Goal: Task Accomplishment & Management: Complete application form

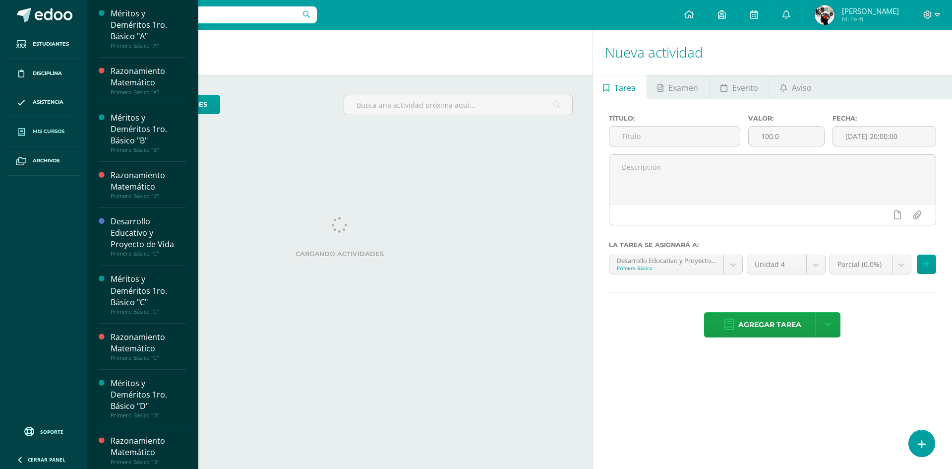
click at [48, 136] on link "Mis cursos" at bounding box center [43, 131] width 71 height 29
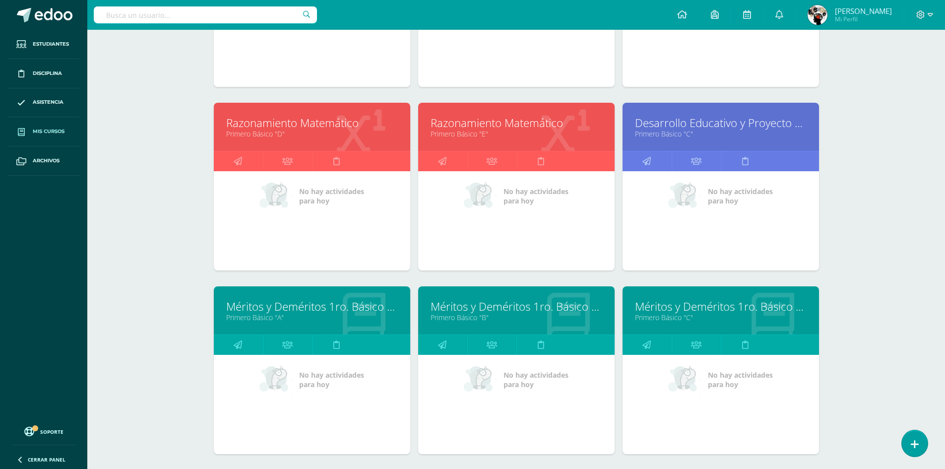
scroll to position [329, 0]
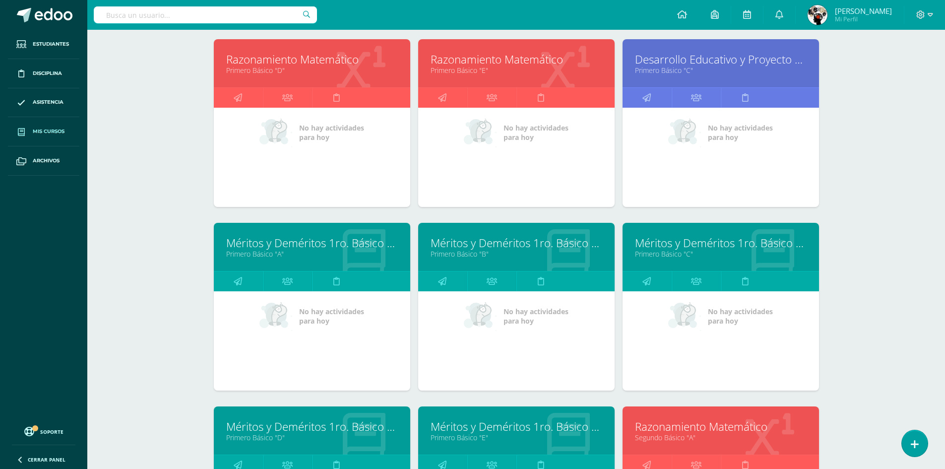
click at [691, 256] on link "Primero Básico "C"" at bounding box center [721, 253] width 172 height 9
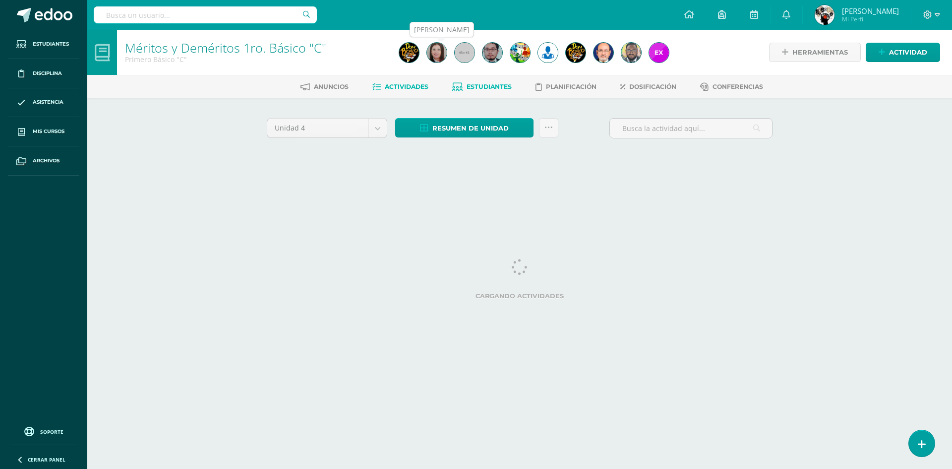
click at [483, 84] on span "Estudiantes" at bounding box center [489, 86] width 45 height 7
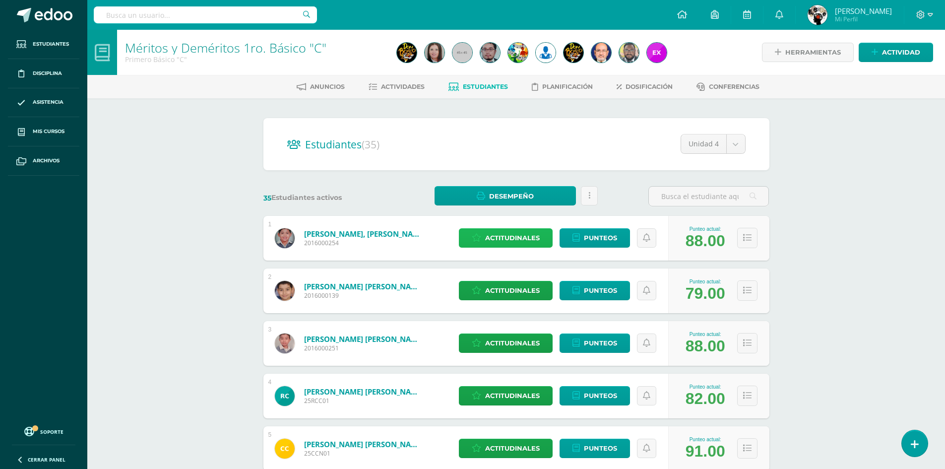
click at [490, 238] on span "Actitudinales" at bounding box center [512, 238] width 55 height 18
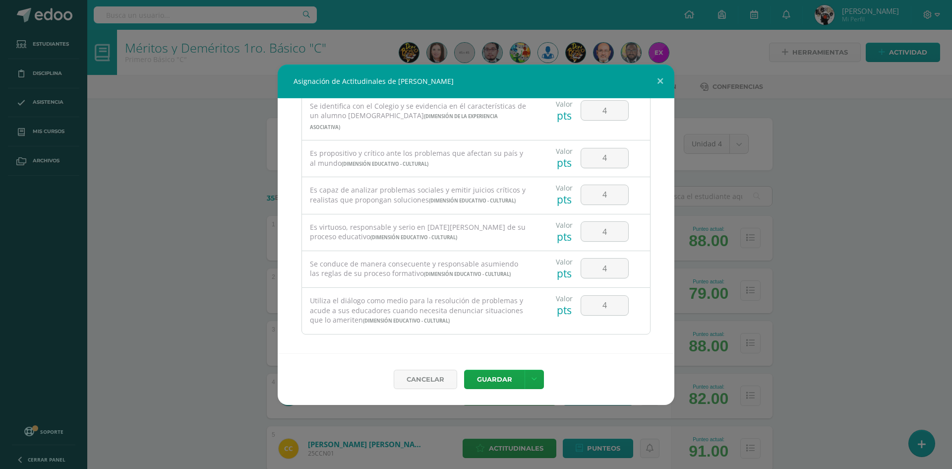
scroll to position [672, 0]
click at [505, 377] on button "Guardar" at bounding box center [494, 379] width 61 height 19
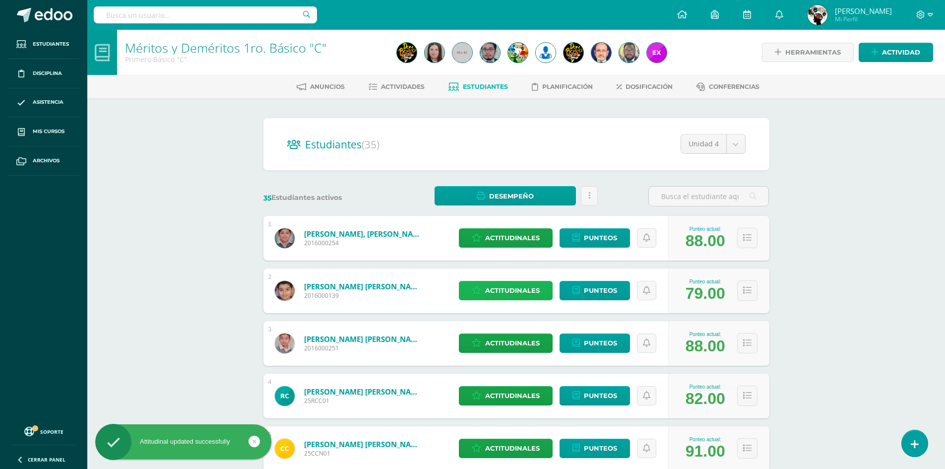
click at [515, 285] on span "Actitudinales" at bounding box center [512, 290] width 55 height 18
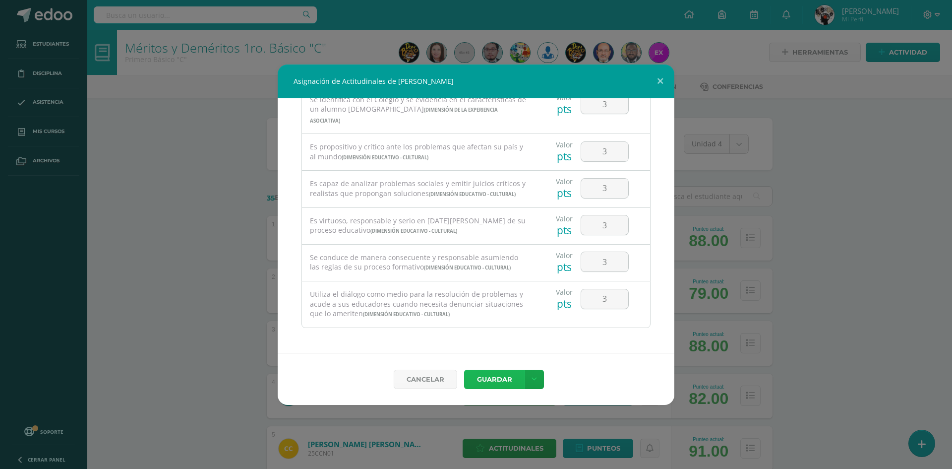
click at [497, 376] on button "Guardar" at bounding box center [494, 379] width 61 height 19
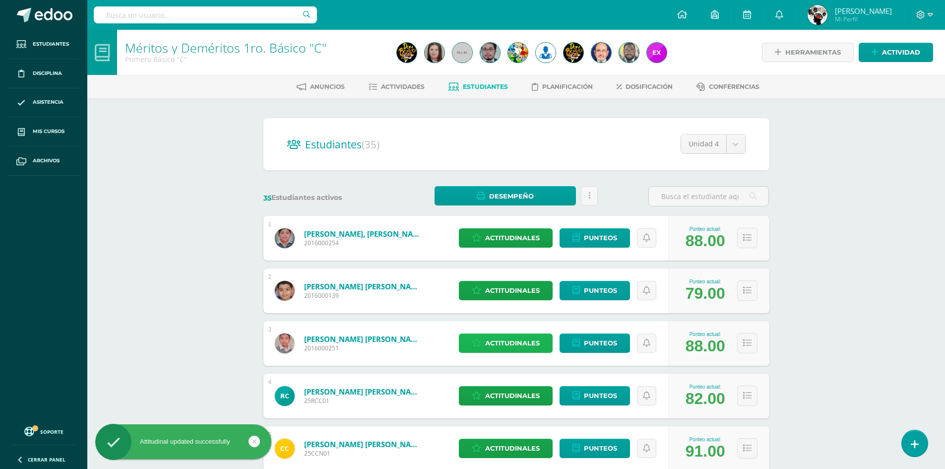
click at [522, 343] on span "Actitudinales" at bounding box center [512, 343] width 55 height 18
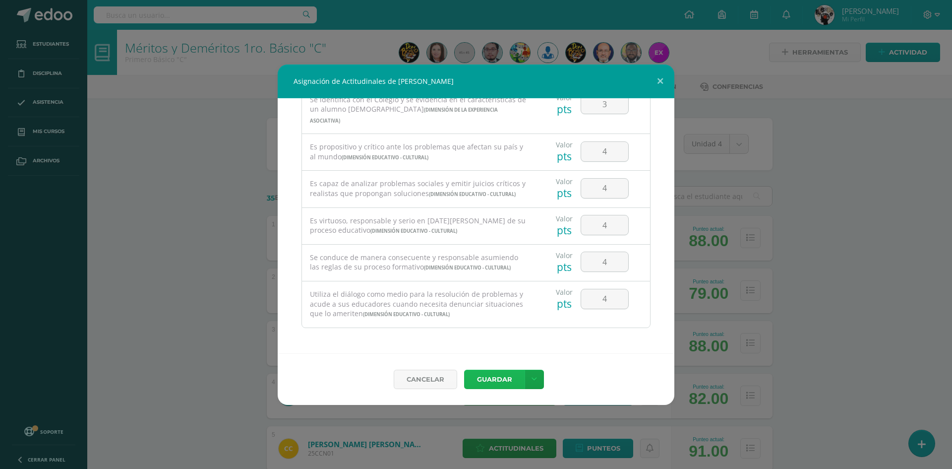
click at [506, 378] on button "Guardar" at bounding box center [494, 379] width 61 height 19
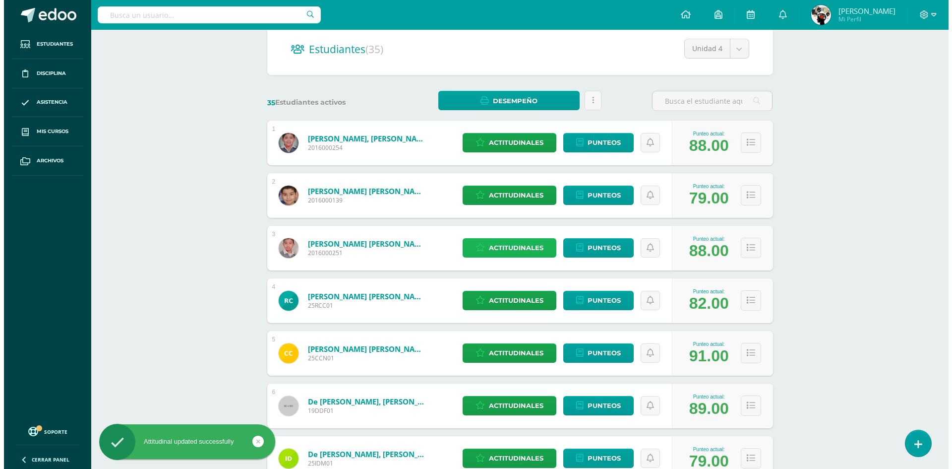
scroll to position [99, 0]
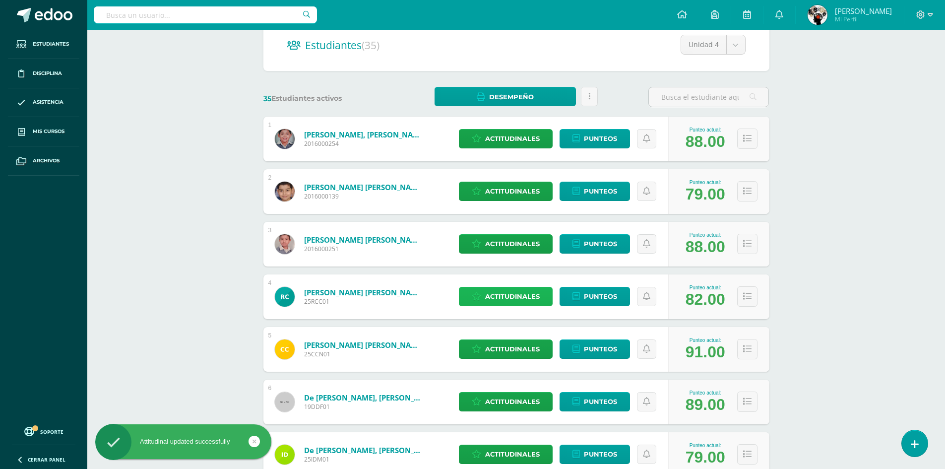
click at [518, 294] on span "Actitudinales" at bounding box center [512, 296] width 55 height 18
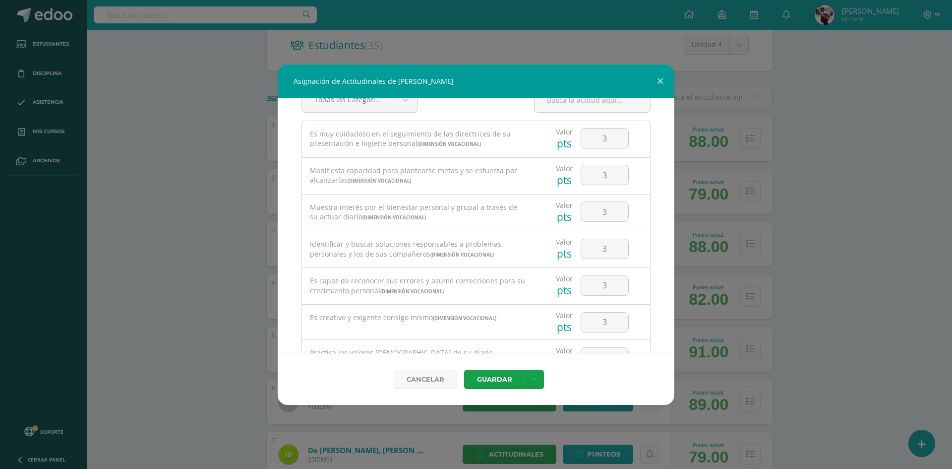
scroll to position [0, 0]
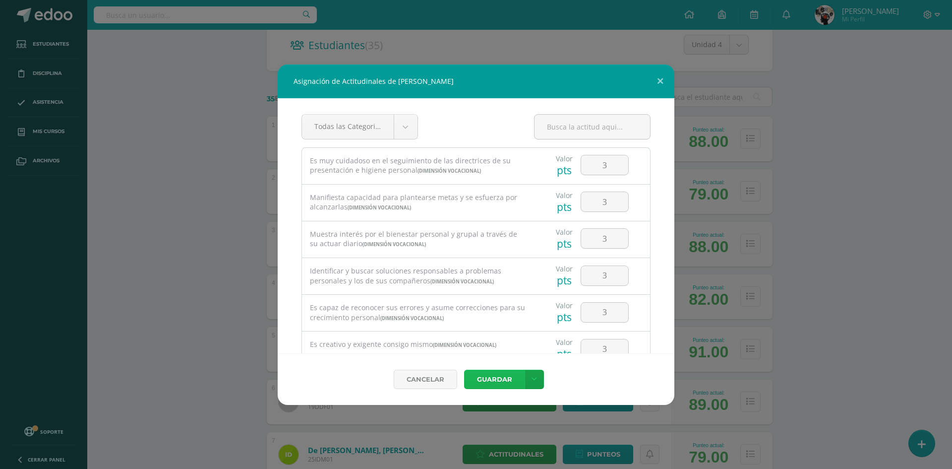
click at [505, 376] on button "Guardar" at bounding box center [494, 379] width 61 height 19
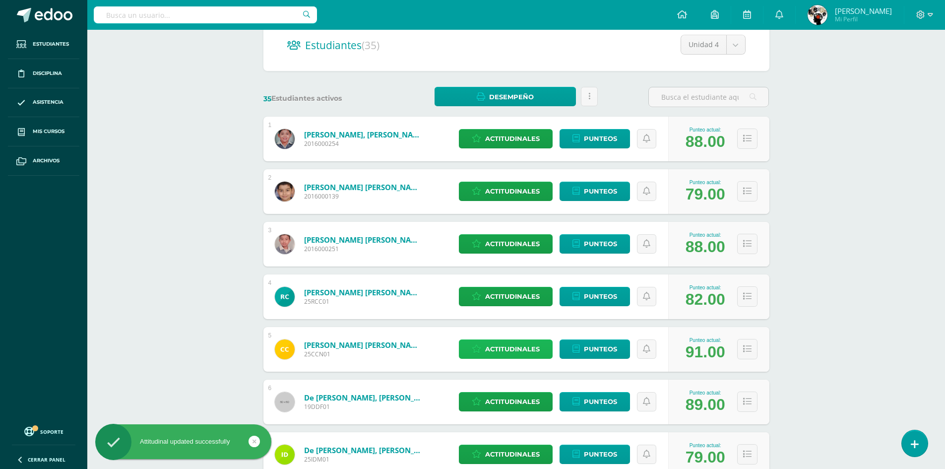
click at [516, 344] on span "Actitudinales" at bounding box center [512, 349] width 55 height 18
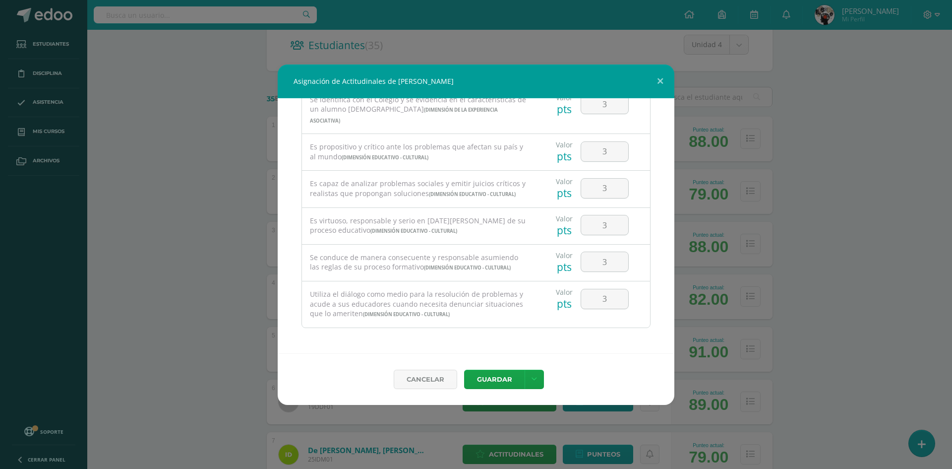
scroll to position [672, 0]
click at [512, 378] on button "Guardar" at bounding box center [494, 379] width 61 height 19
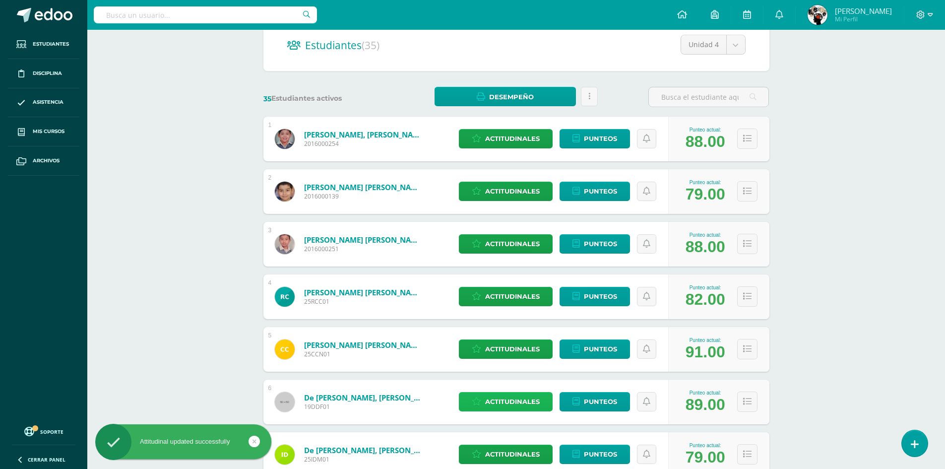
click at [529, 396] on span "Actitudinales" at bounding box center [512, 401] width 55 height 18
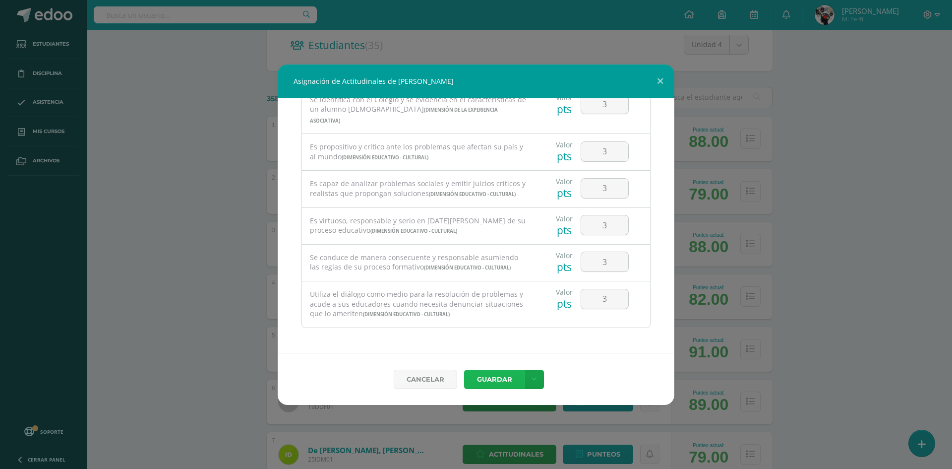
click at [511, 373] on button "Guardar" at bounding box center [494, 379] width 61 height 19
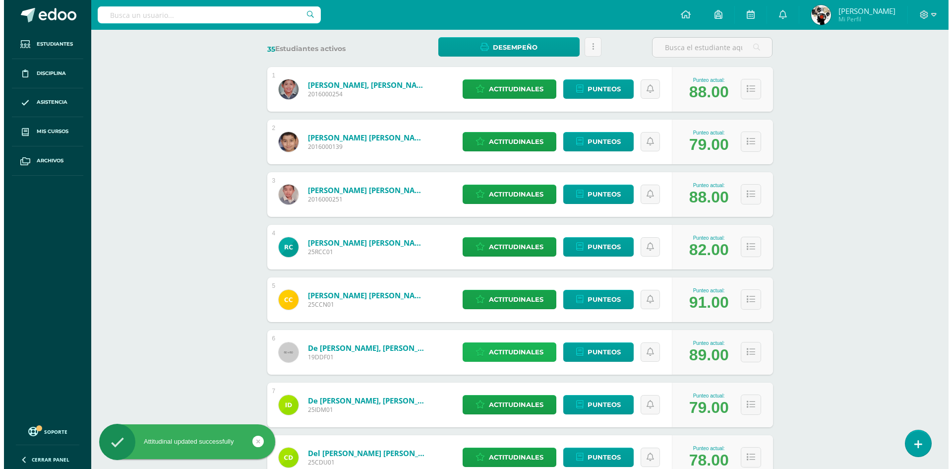
scroll to position [198, 0]
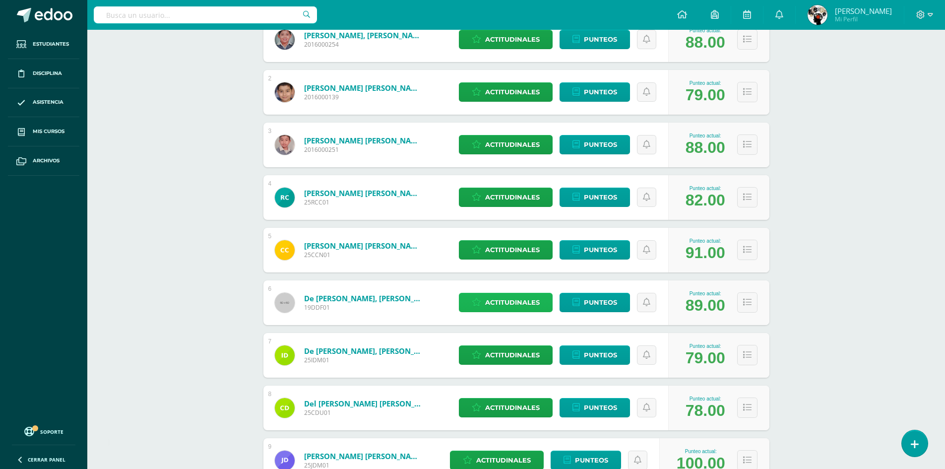
click at [517, 301] on span "Actitudinales" at bounding box center [512, 302] width 55 height 18
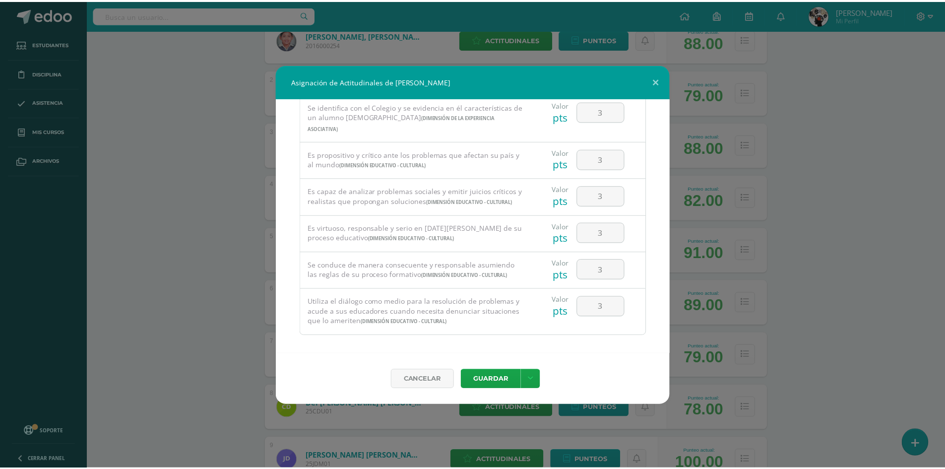
scroll to position [672, 0]
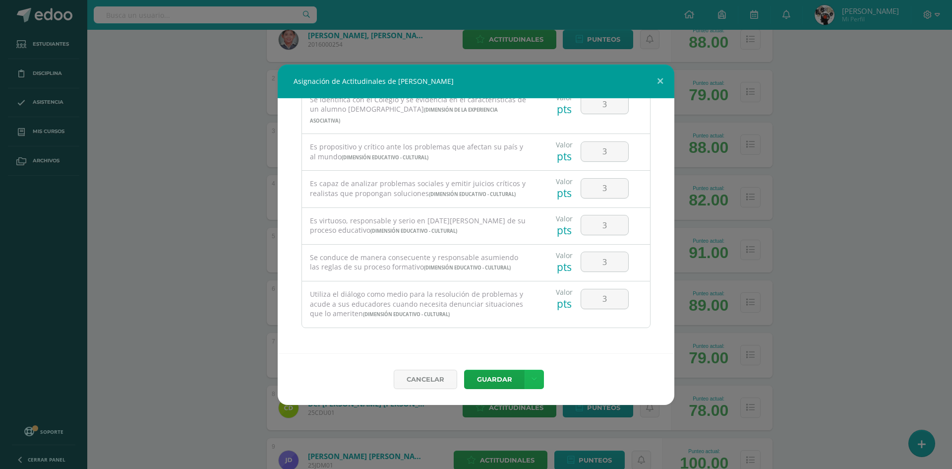
click at [529, 375] on link at bounding box center [534, 379] width 19 height 19
click at [507, 373] on button "Guardar" at bounding box center [494, 379] width 61 height 19
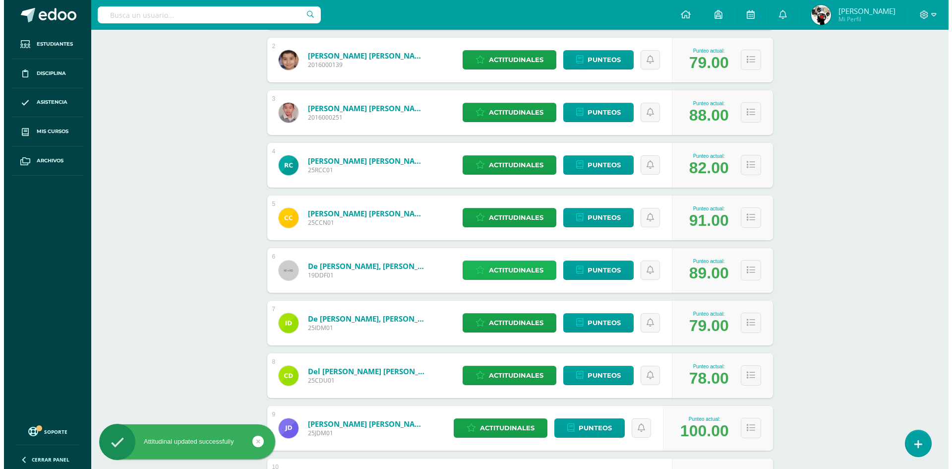
scroll to position [248, 0]
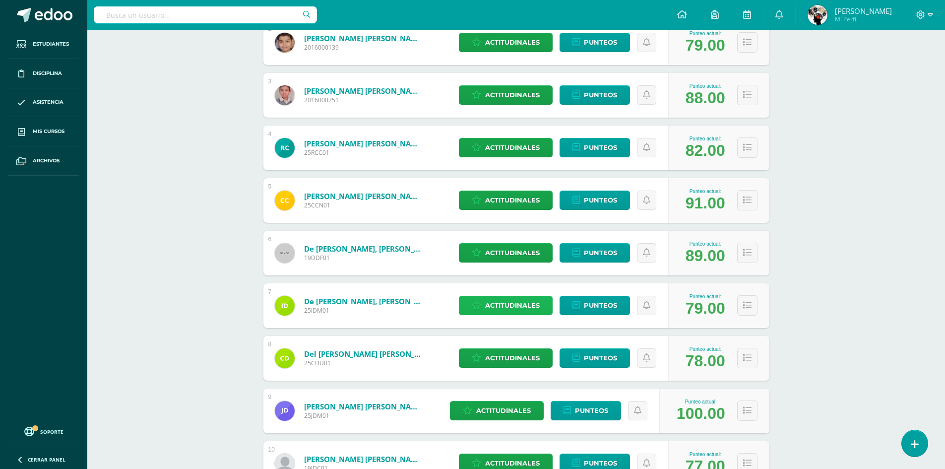
click at [494, 300] on span "Actitudinales" at bounding box center [512, 305] width 55 height 18
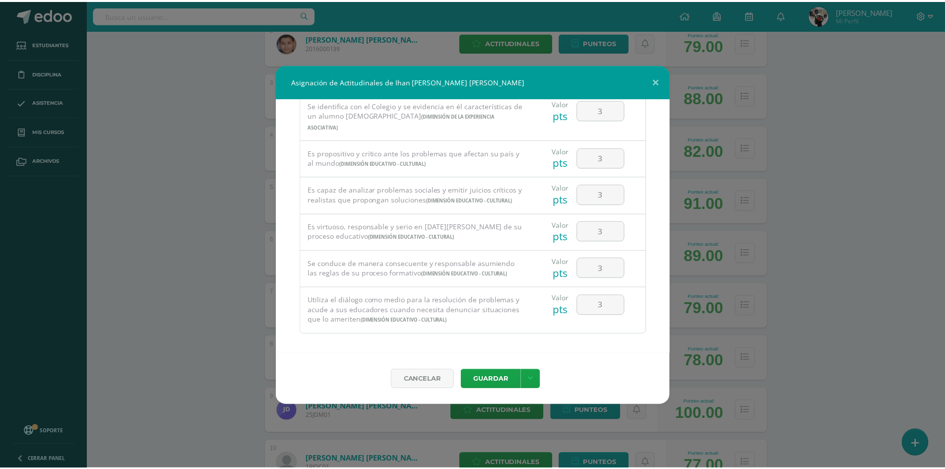
scroll to position [672, 0]
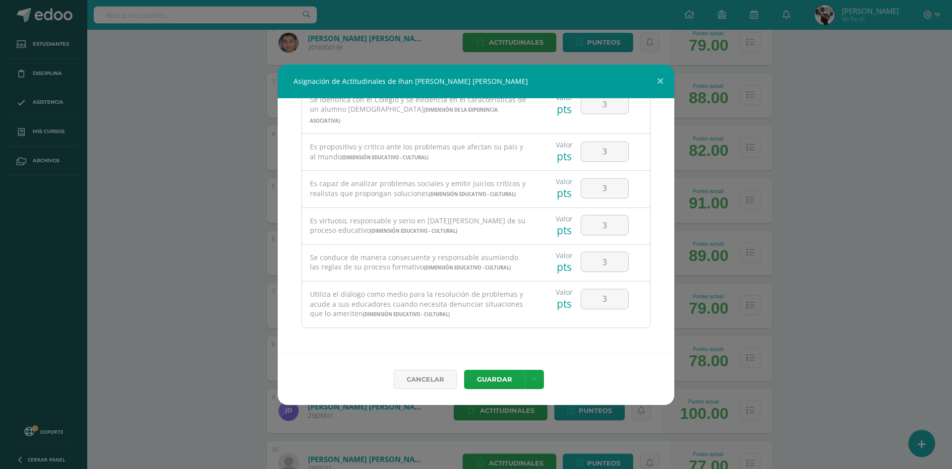
click at [512, 398] on div "Cancelar Guardar Guardar y poblar en todos mis cursos" at bounding box center [476, 379] width 397 height 52
click at [519, 380] on button "Guardar" at bounding box center [494, 379] width 61 height 19
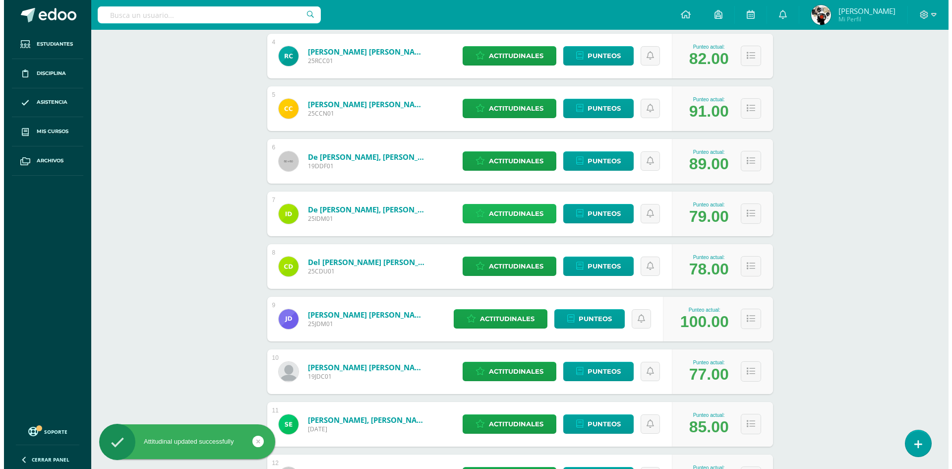
scroll to position [347, 0]
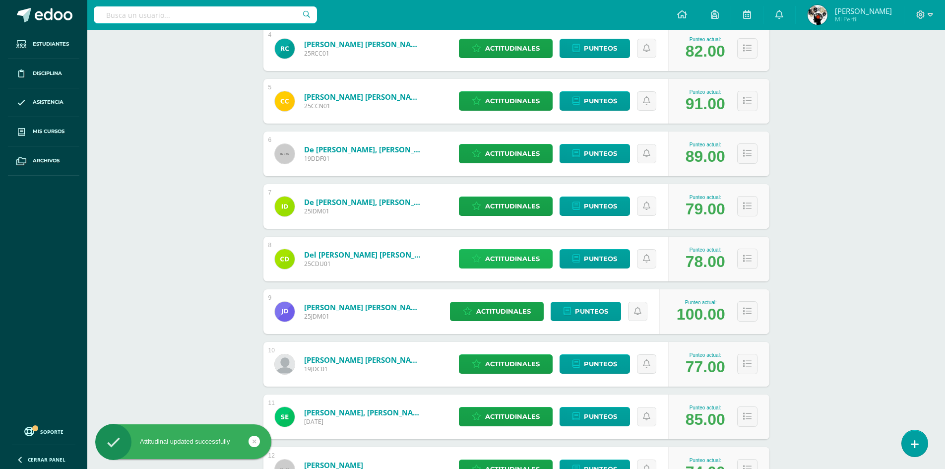
click at [528, 262] on span "Actitudinales" at bounding box center [512, 258] width 55 height 18
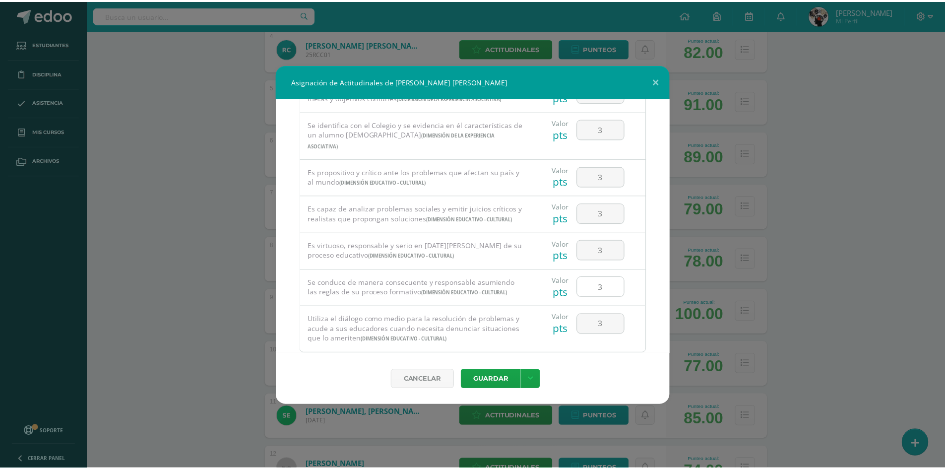
scroll to position [672, 0]
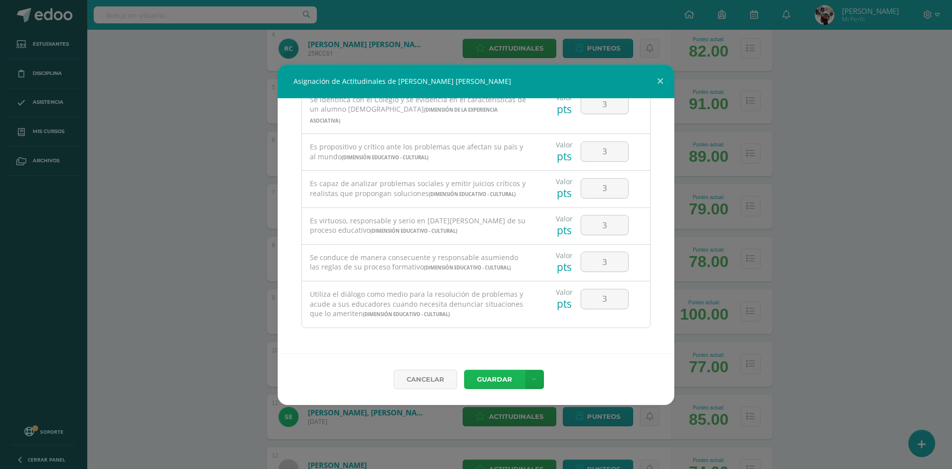
click at [517, 381] on button "Guardar" at bounding box center [494, 379] width 61 height 19
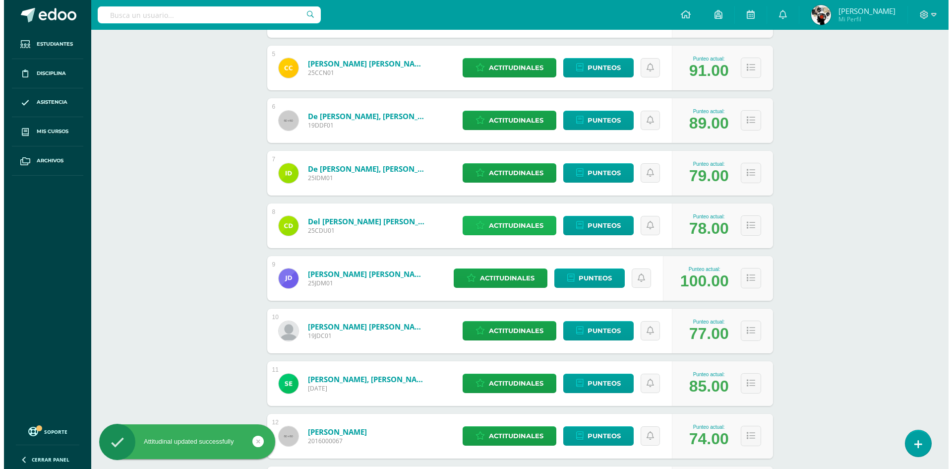
scroll to position [446, 0]
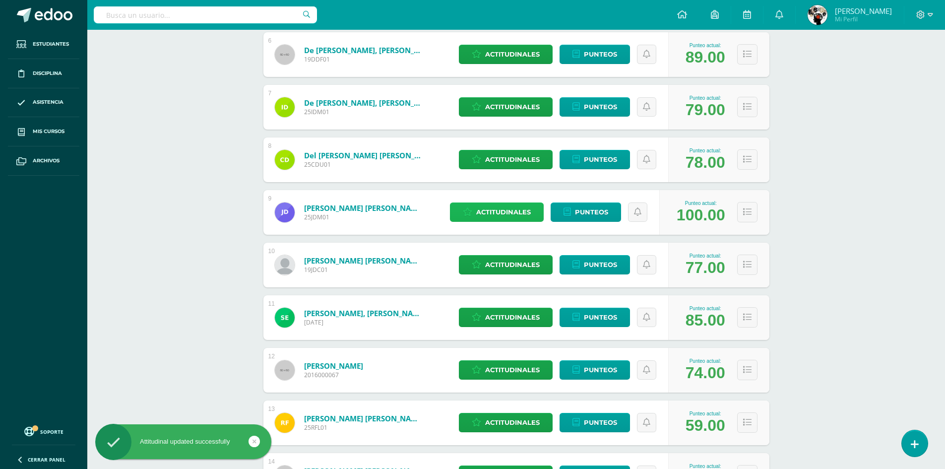
click at [497, 212] on span "Actitudinales" at bounding box center [503, 212] width 55 height 18
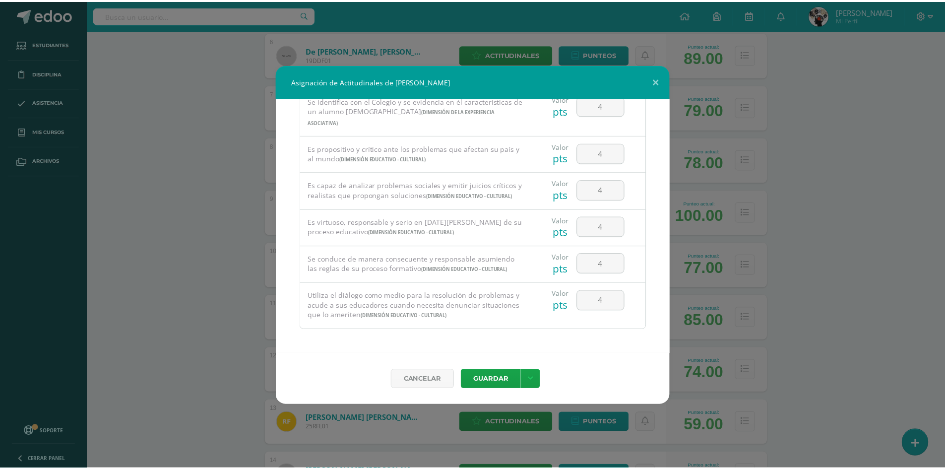
scroll to position [672, 0]
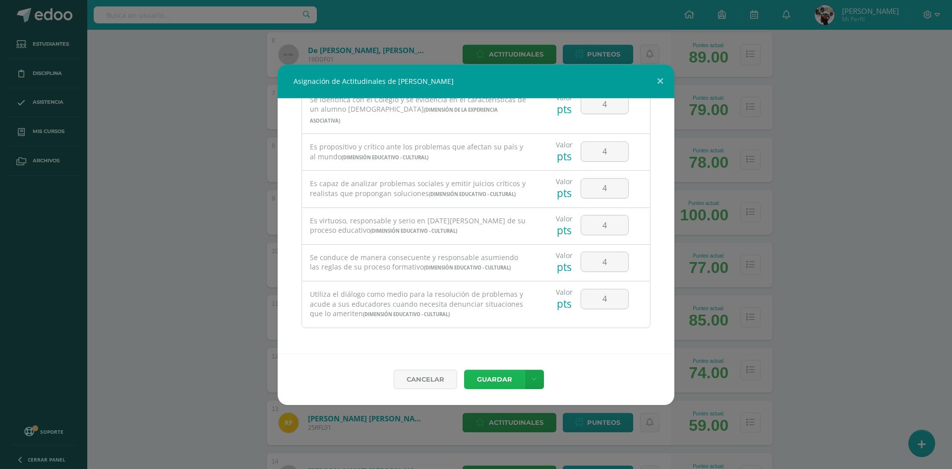
click at [503, 382] on button "Guardar" at bounding box center [494, 379] width 61 height 19
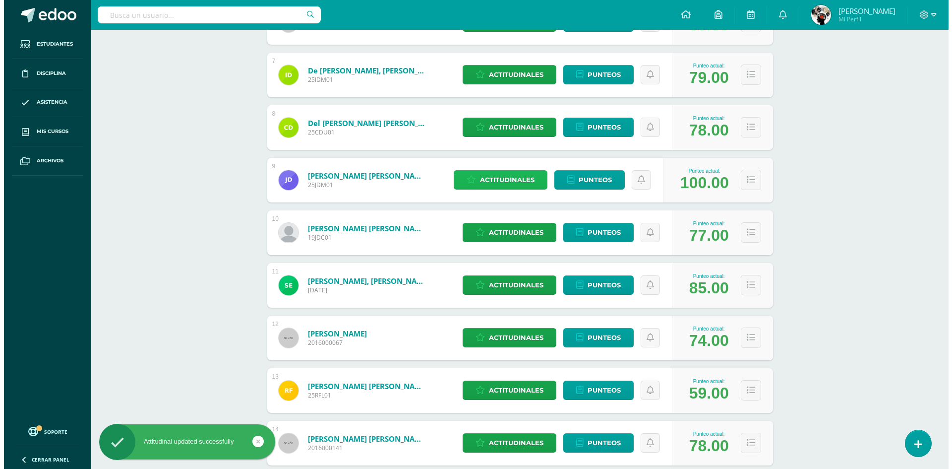
scroll to position [496, 0]
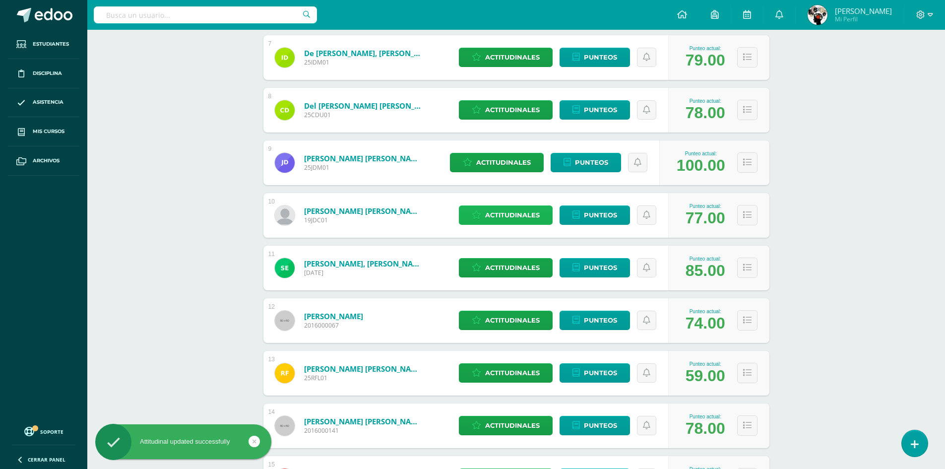
click at [502, 215] on span "Actitudinales" at bounding box center [512, 215] width 55 height 18
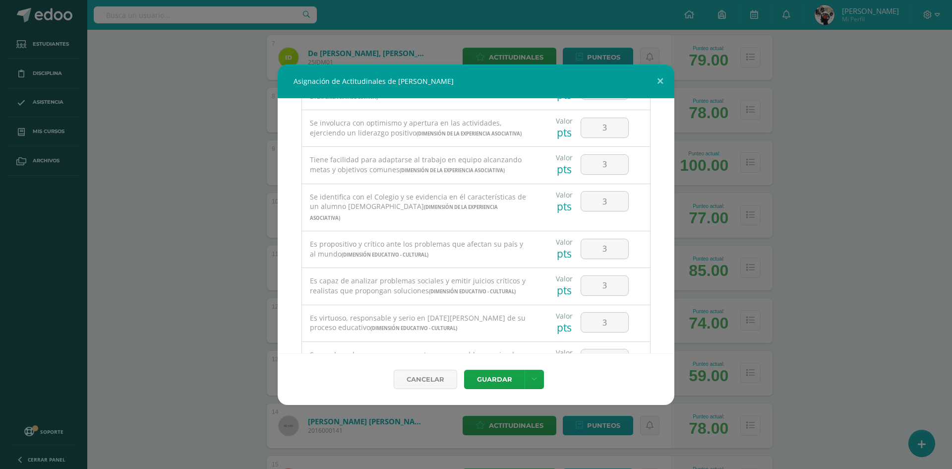
scroll to position [672, 0]
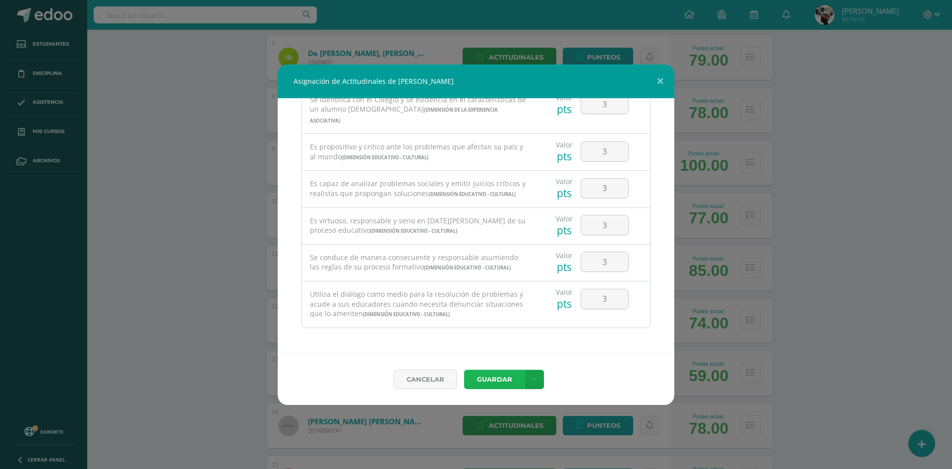
click at [517, 380] on button "Guardar" at bounding box center [494, 379] width 61 height 19
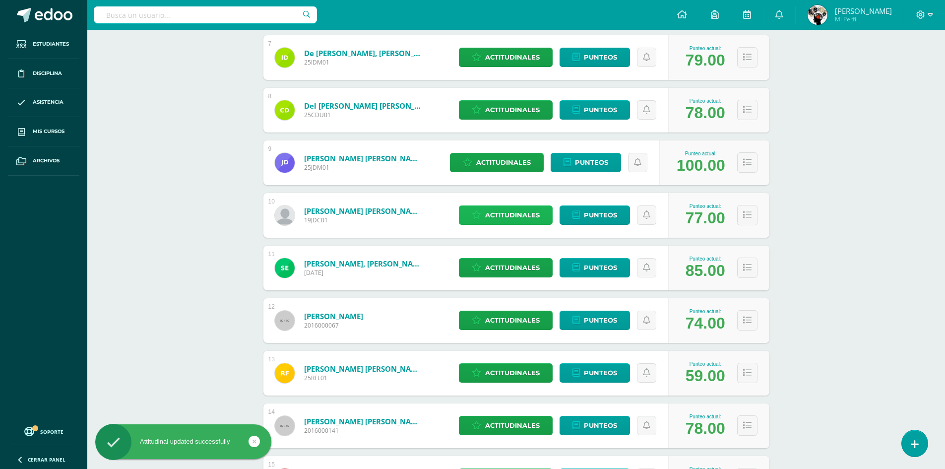
click at [524, 214] on span "Actitudinales" at bounding box center [512, 215] width 55 height 18
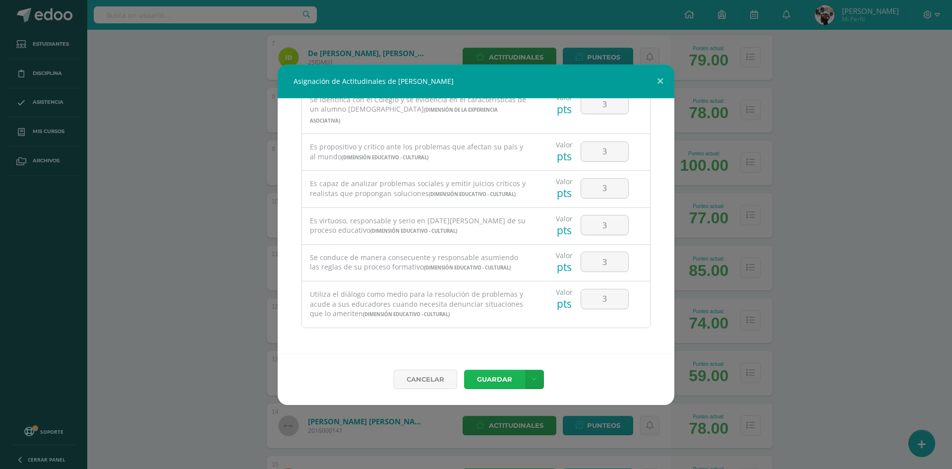
click at [510, 382] on button "Guardar" at bounding box center [494, 379] width 61 height 19
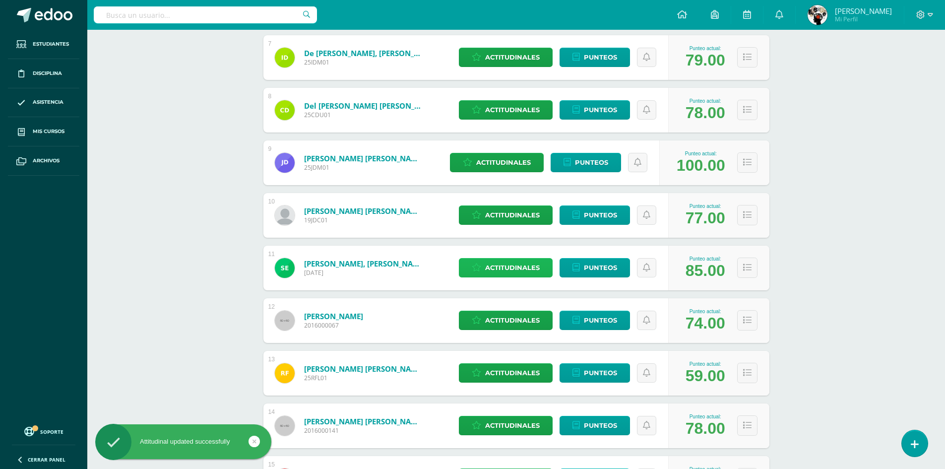
click at [520, 263] on span "Actitudinales" at bounding box center [512, 267] width 55 height 18
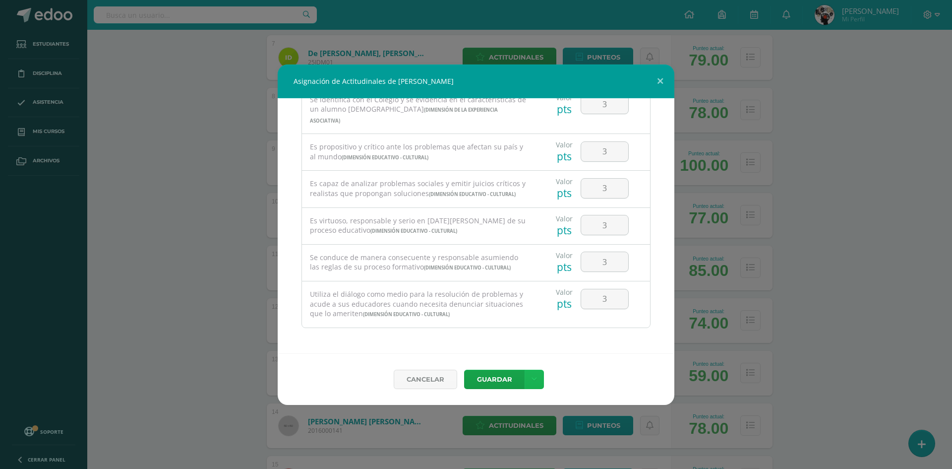
click at [525, 375] on link at bounding box center [534, 379] width 19 height 19
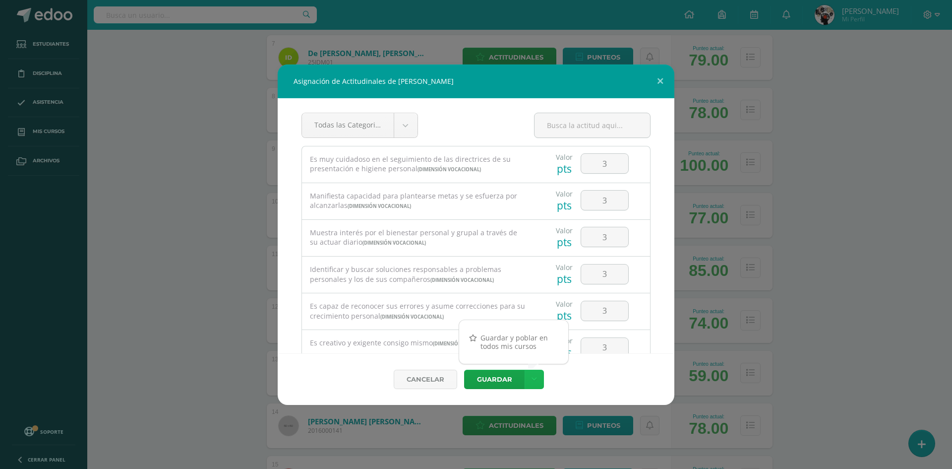
scroll to position [0, 0]
click at [514, 379] on button "Guardar" at bounding box center [494, 379] width 61 height 19
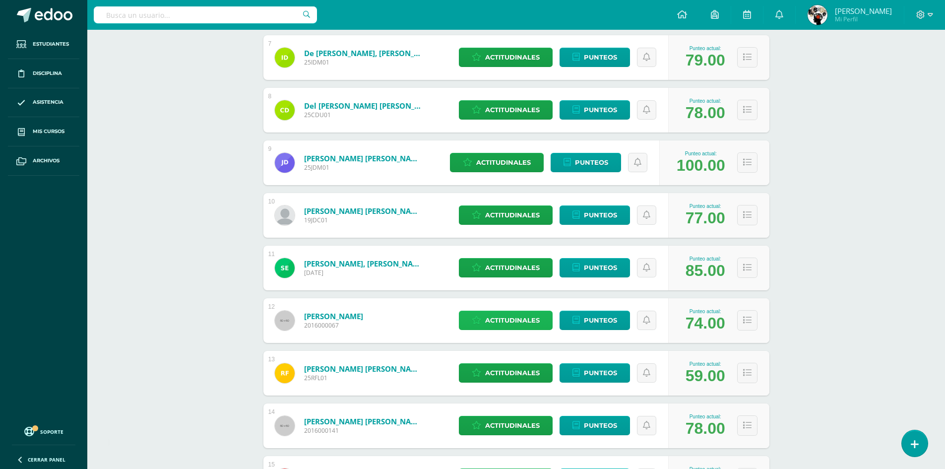
click at [510, 321] on span "Actitudinales" at bounding box center [512, 320] width 55 height 18
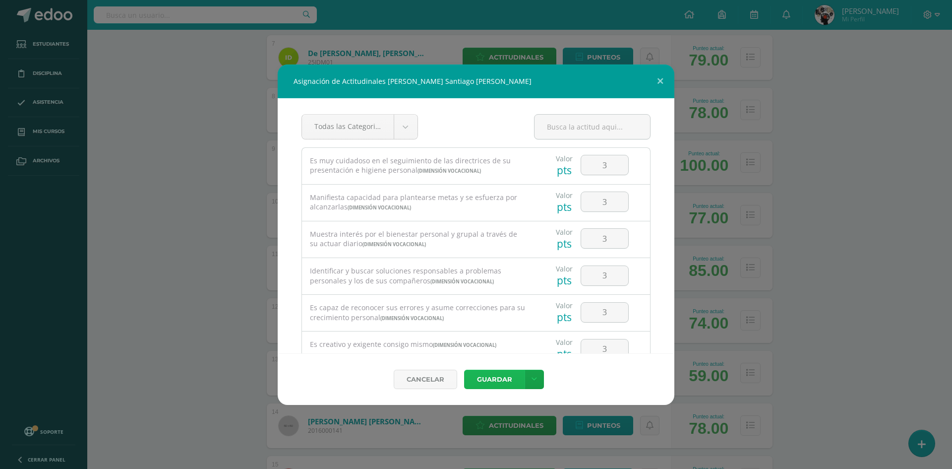
click at [500, 378] on button "Guardar" at bounding box center [494, 379] width 61 height 19
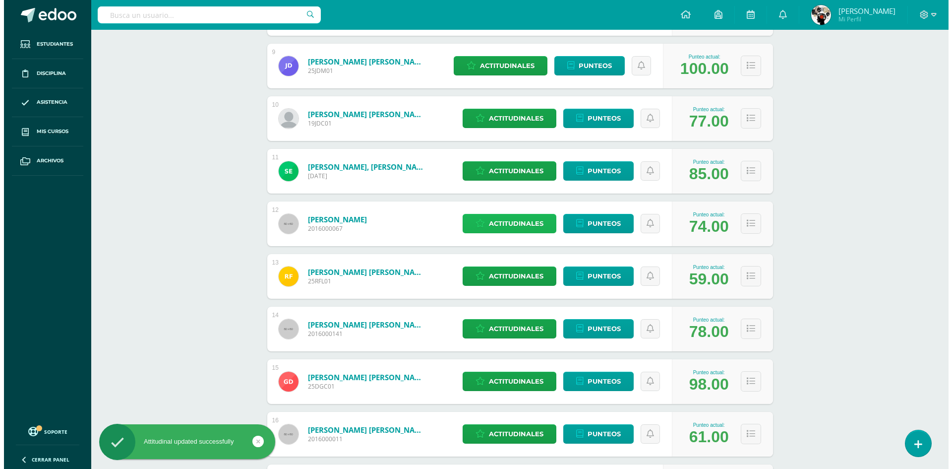
scroll to position [595, 0]
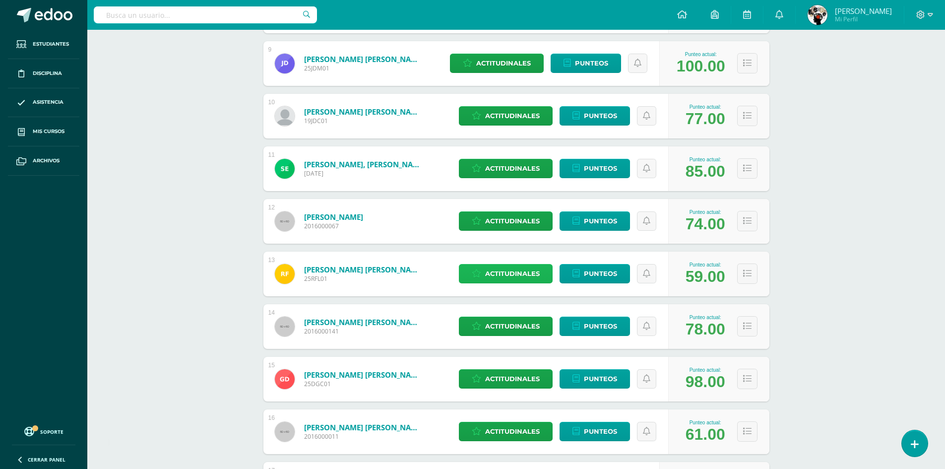
click at [512, 274] on span "Actitudinales" at bounding box center [512, 273] width 55 height 18
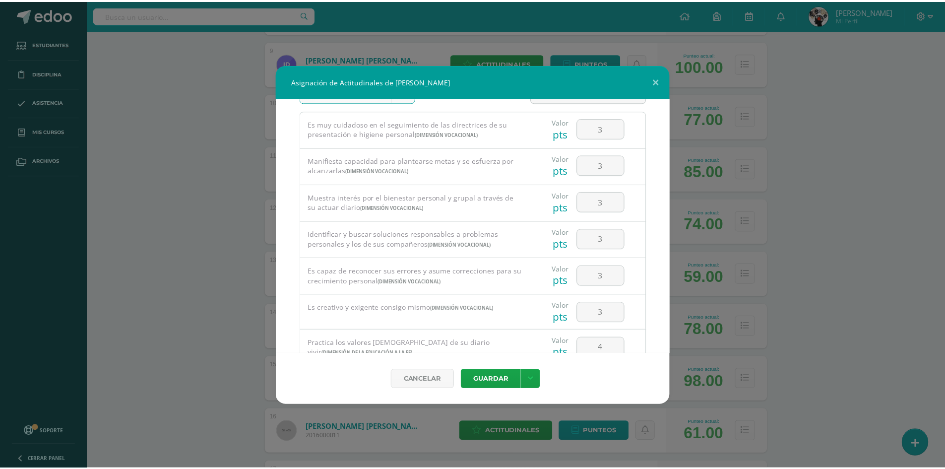
scroll to position [0, 0]
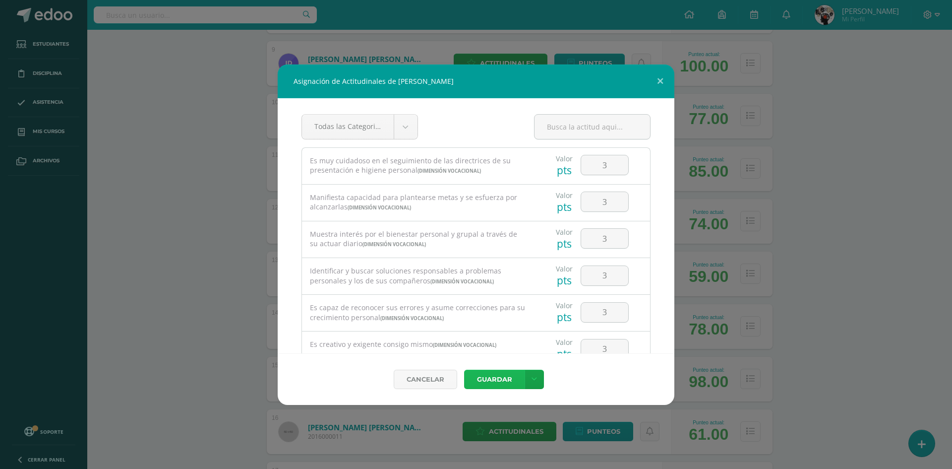
click at [504, 380] on button "Guardar" at bounding box center [494, 379] width 61 height 19
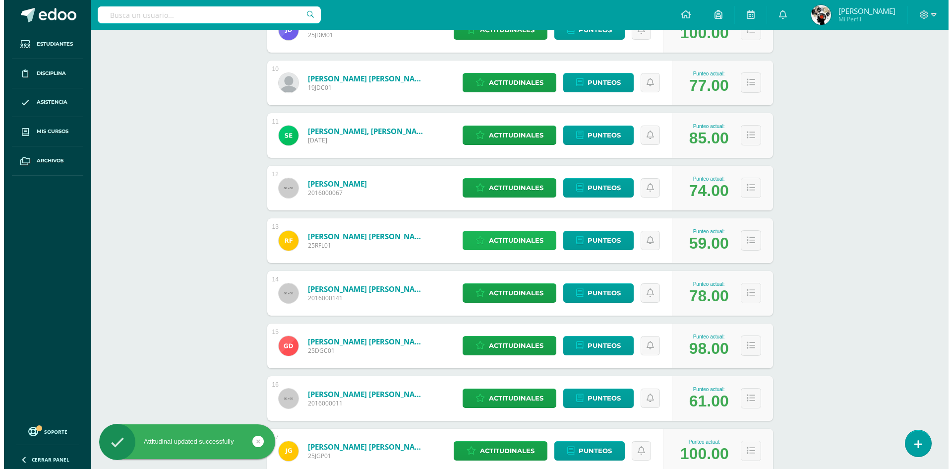
scroll to position [694, 0]
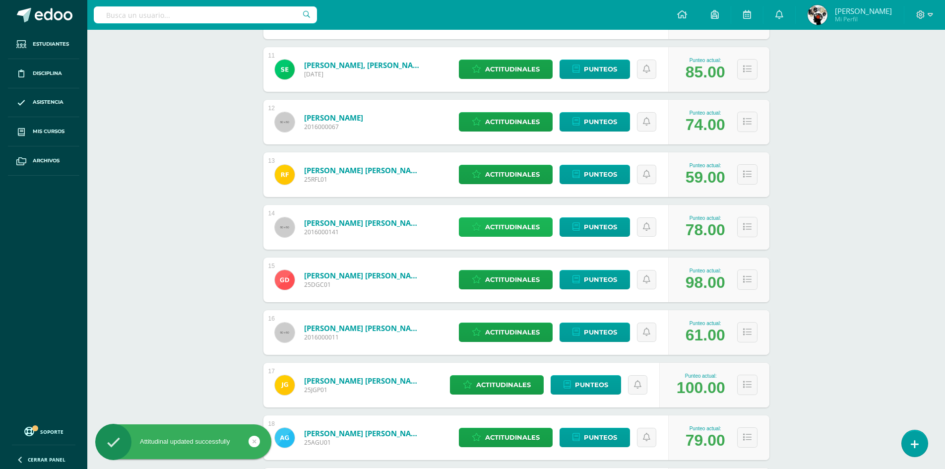
click at [519, 231] on span "Actitudinales" at bounding box center [512, 227] width 55 height 18
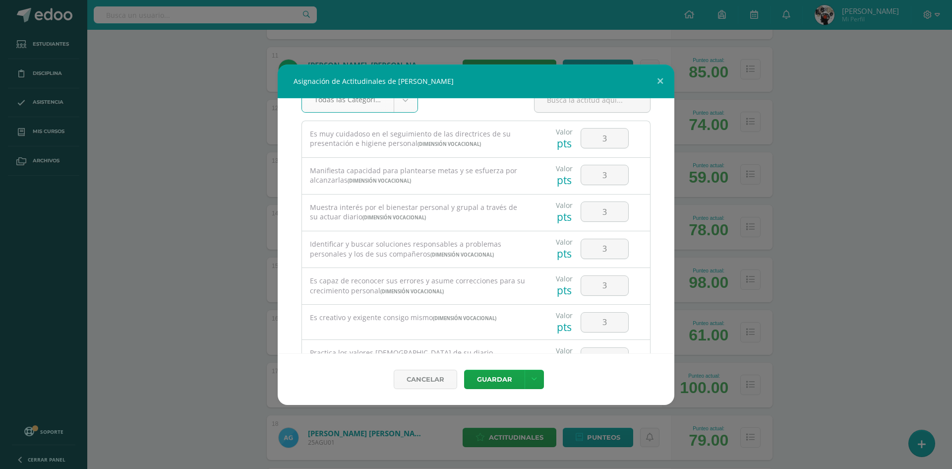
scroll to position [0, 0]
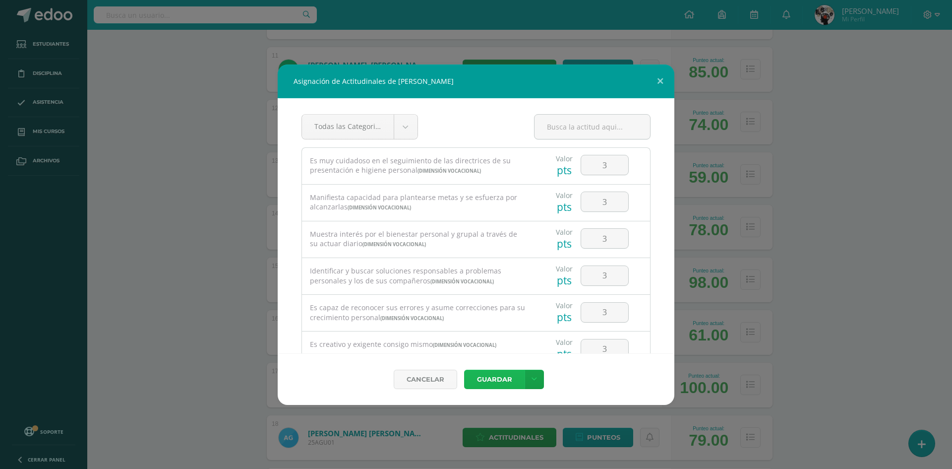
click at [518, 376] on button "Guardar" at bounding box center [494, 379] width 61 height 19
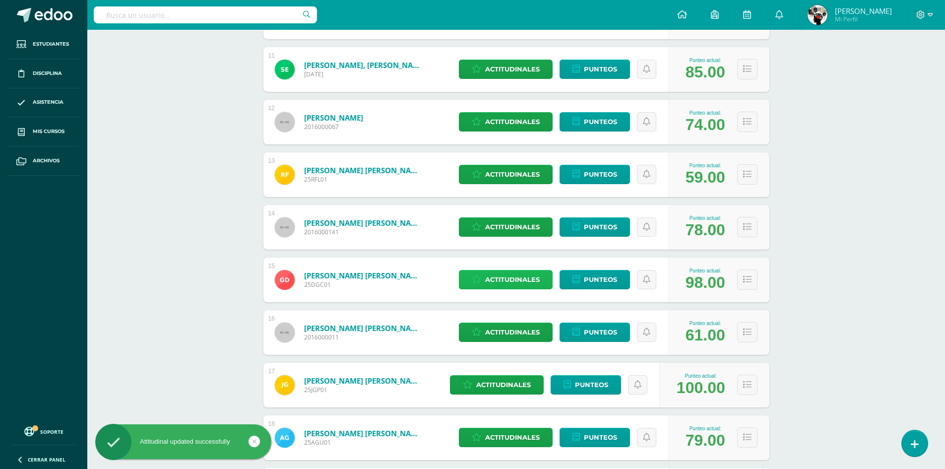
click at [513, 281] on span "Actitudinales" at bounding box center [512, 279] width 55 height 18
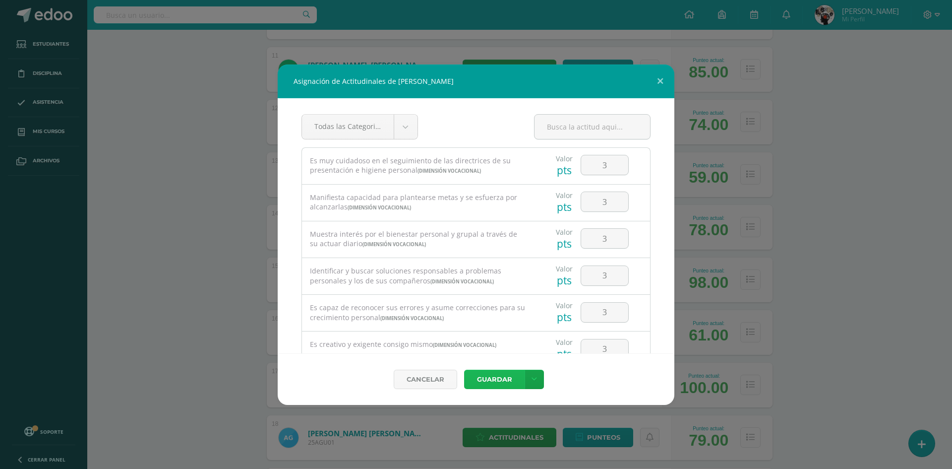
click at [500, 384] on button "Guardar" at bounding box center [494, 379] width 61 height 19
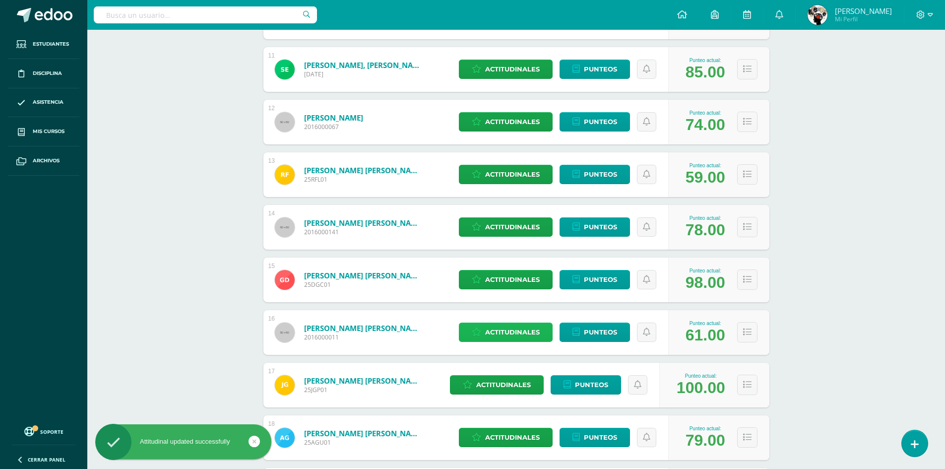
click at [524, 332] on span "Actitudinales" at bounding box center [512, 332] width 55 height 18
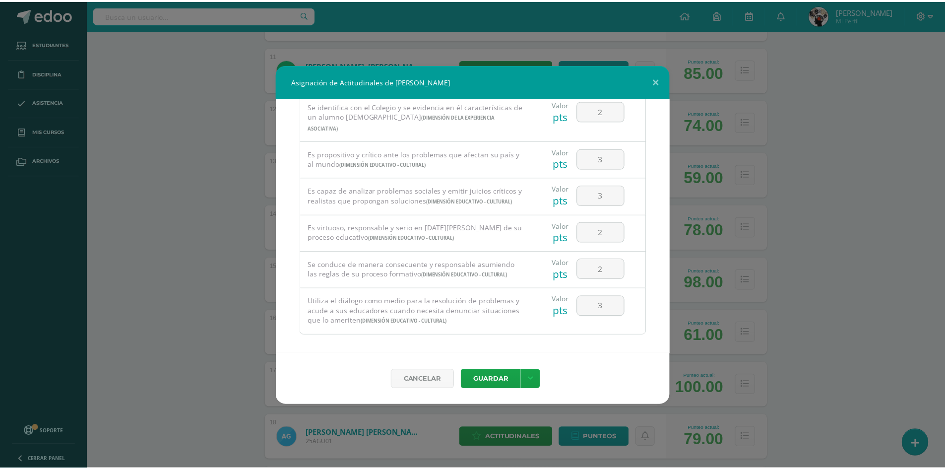
scroll to position [672, 0]
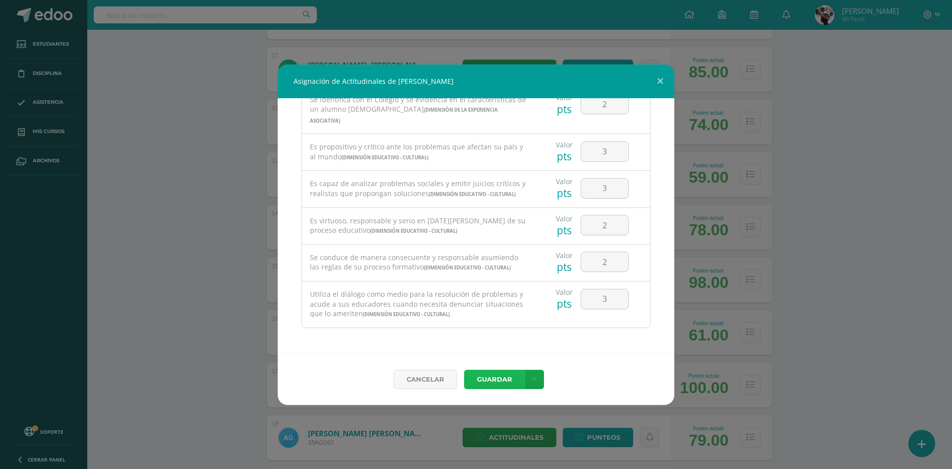
click at [508, 383] on button "Guardar" at bounding box center [494, 379] width 61 height 19
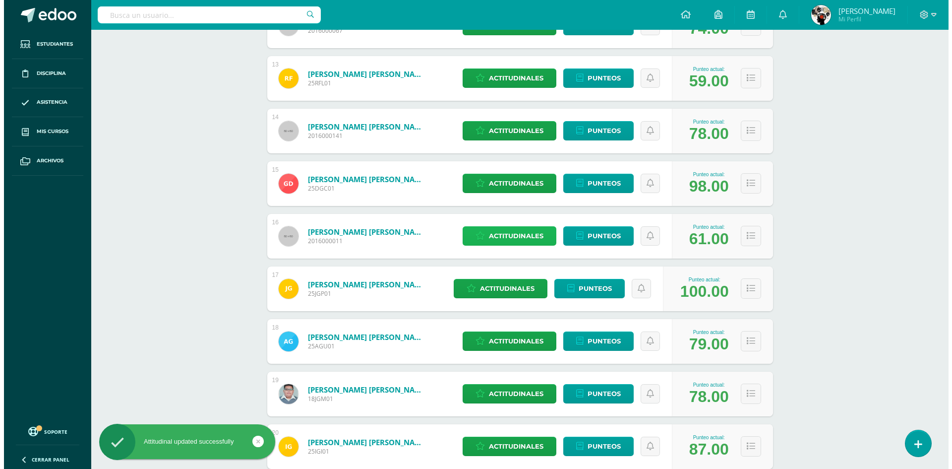
scroll to position [794, 0]
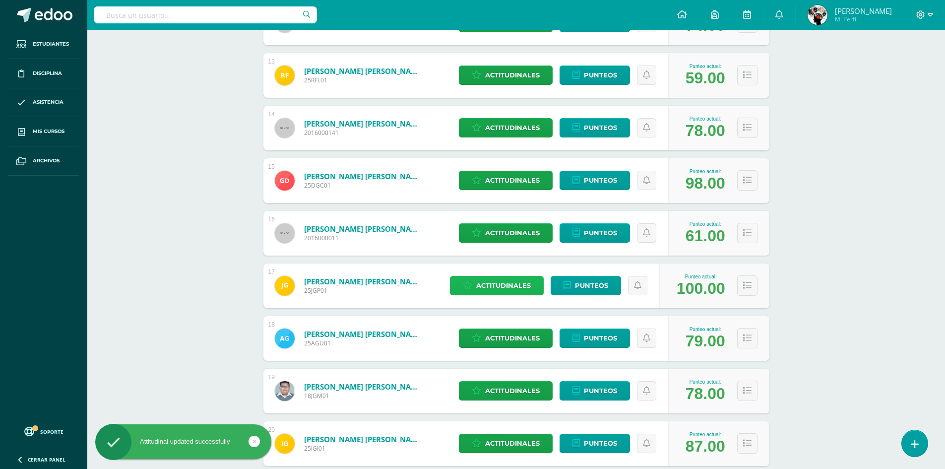
click at [518, 286] on span "Actitudinales" at bounding box center [503, 285] width 55 height 18
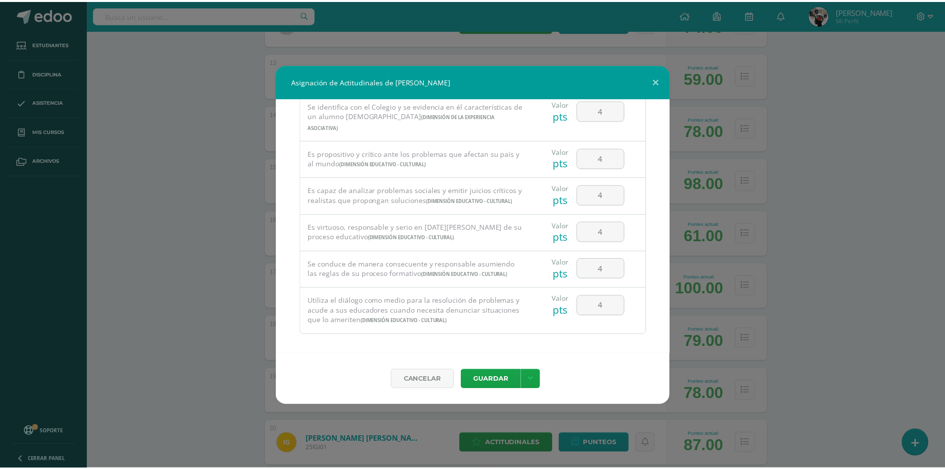
scroll to position [672, 0]
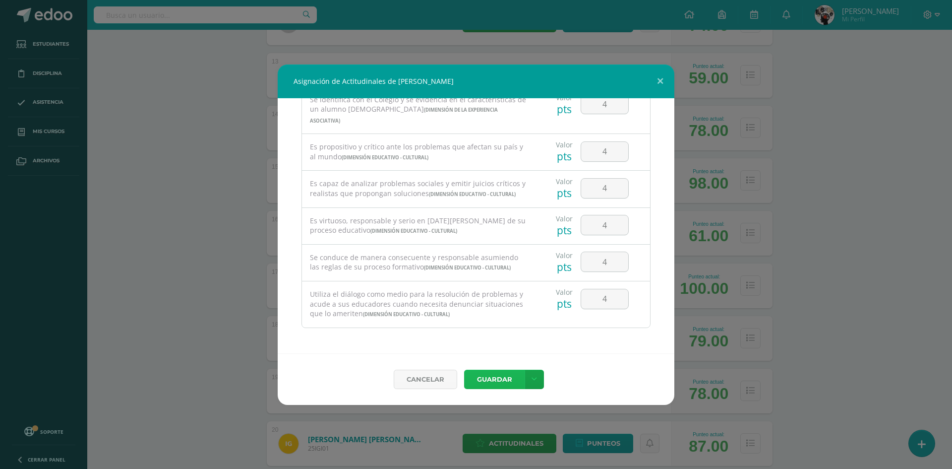
click at [511, 373] on button "Guardar" at bounding box center [494, 379] width 61 height 19
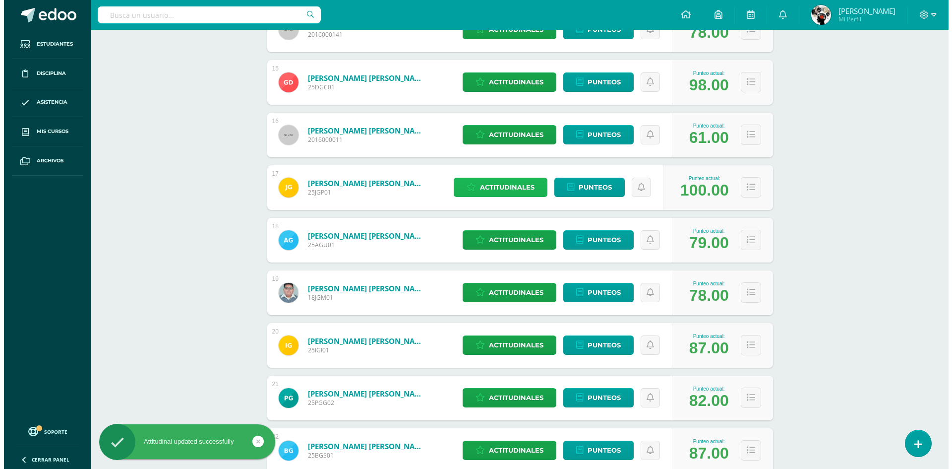
scroll to position [893, 0]
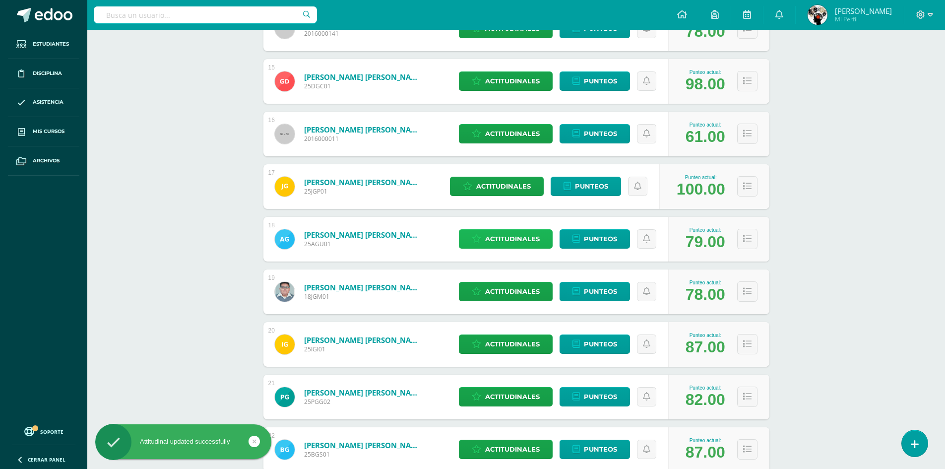
click at [522, 237] on span "Actitudinales" at bounding box center [512, 239] width 55 height 18
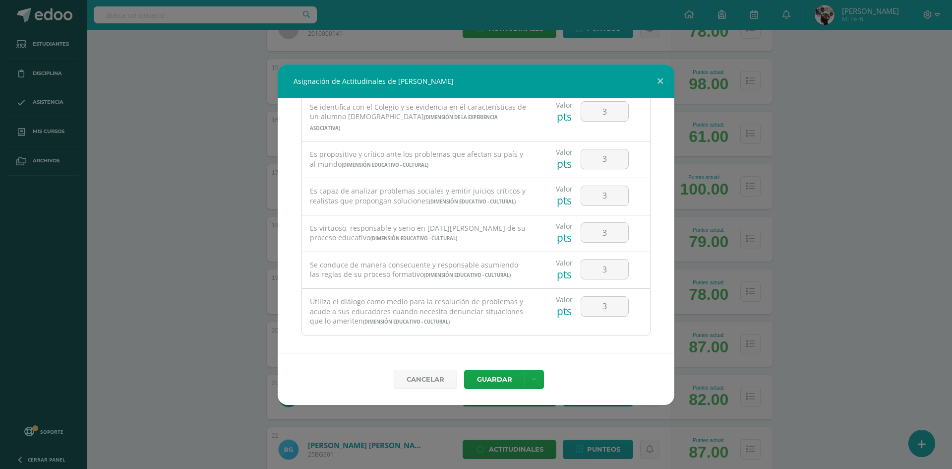
scroll to position [672, 0]
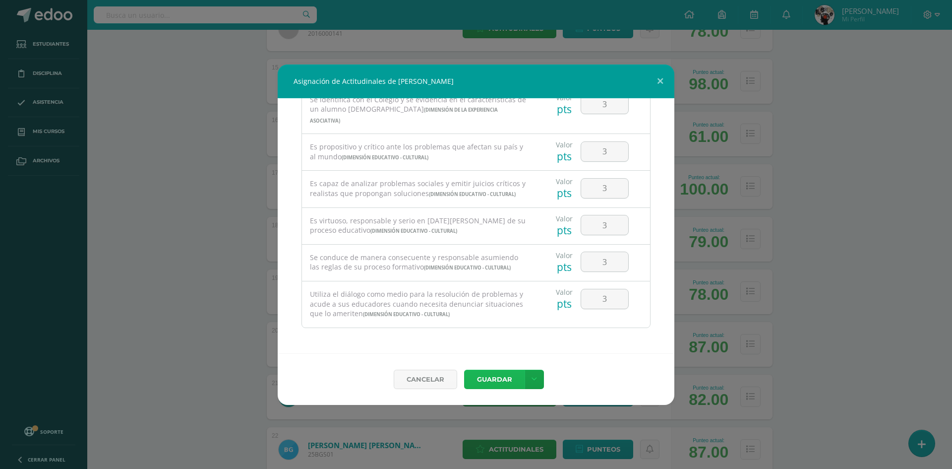
click at [494, 380] on button "Guardar" at bounding box center [494, 379] width 61 height 19
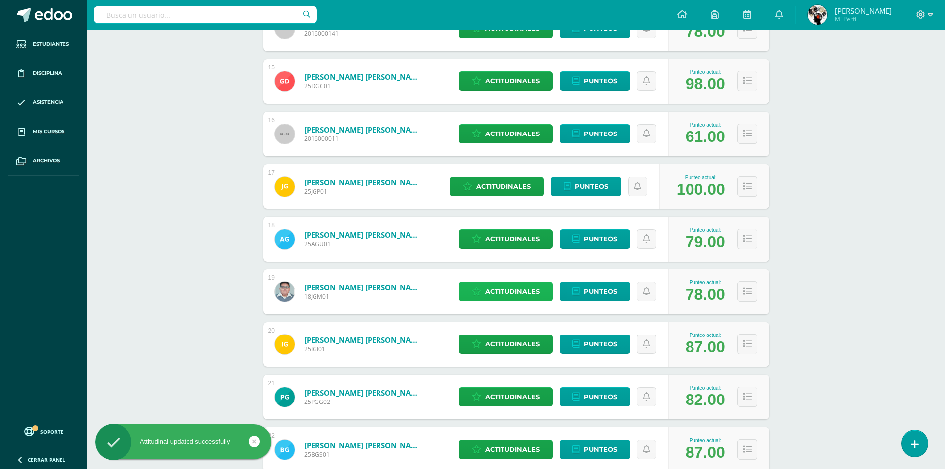
click at [507, 288] on span "Actitudinales" at bounding box center [512, 291] width 55 height 18
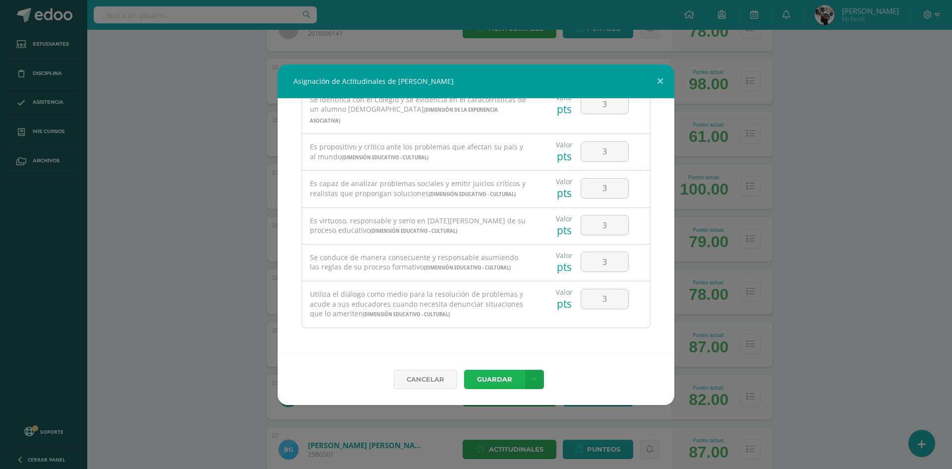
click at [502, 378] on button "Guardar" at bounding box center [494, 379] width 61 height 19
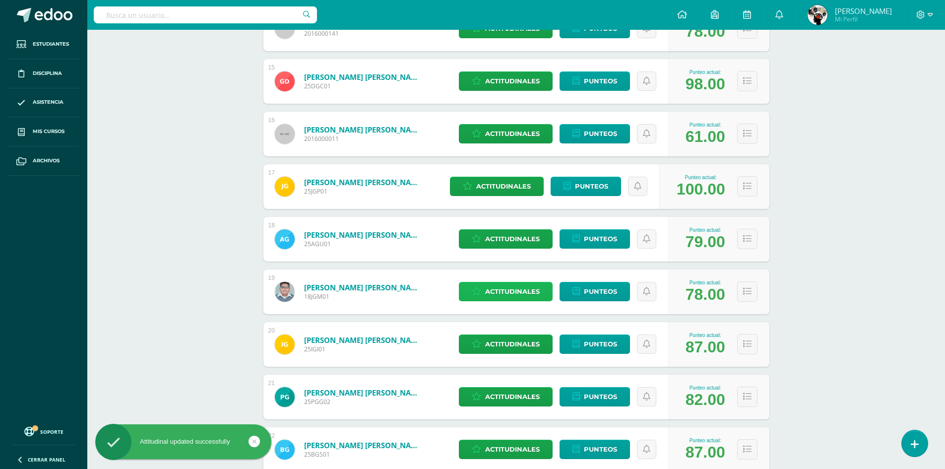
click at [519, 287] on span "Actitudinales" at bounding box center [512, 291] width 55 height 18
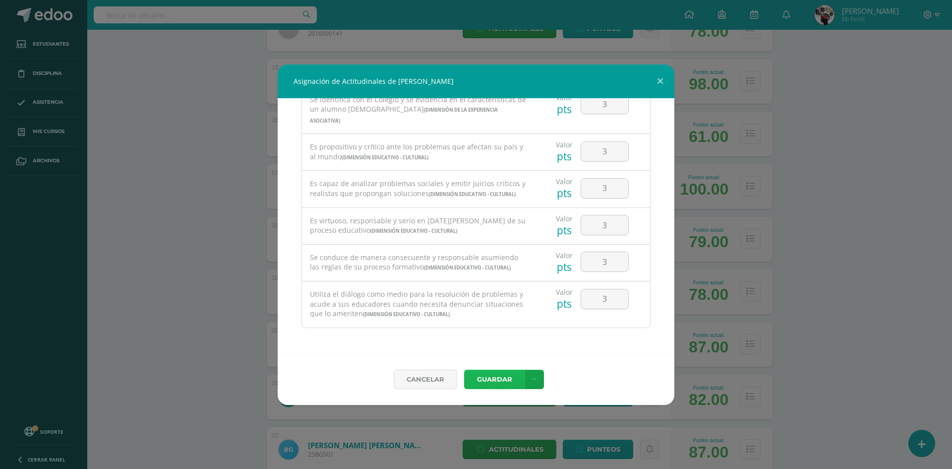
click at [504, 373] on button "Guardar" at bounding box center [494, 379] width 61 height 19
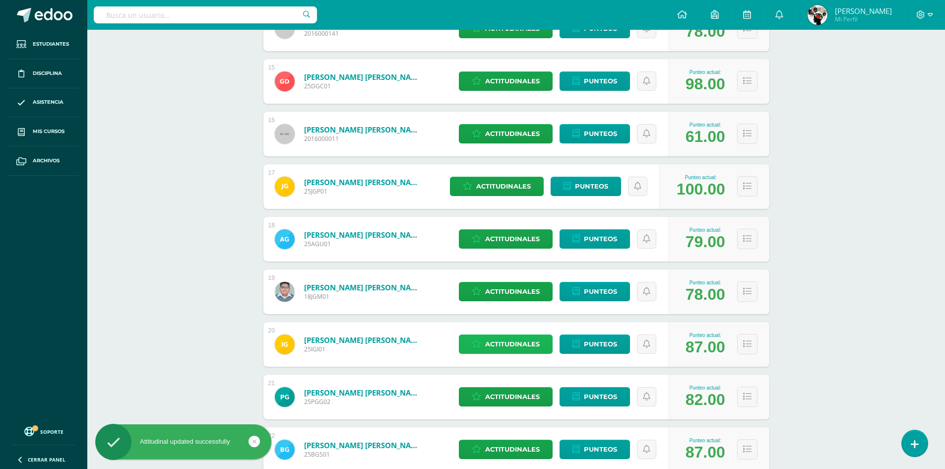
click at [530, 342] on span "Actitudinales" at bounding box center [512, 344] width 55 height 18
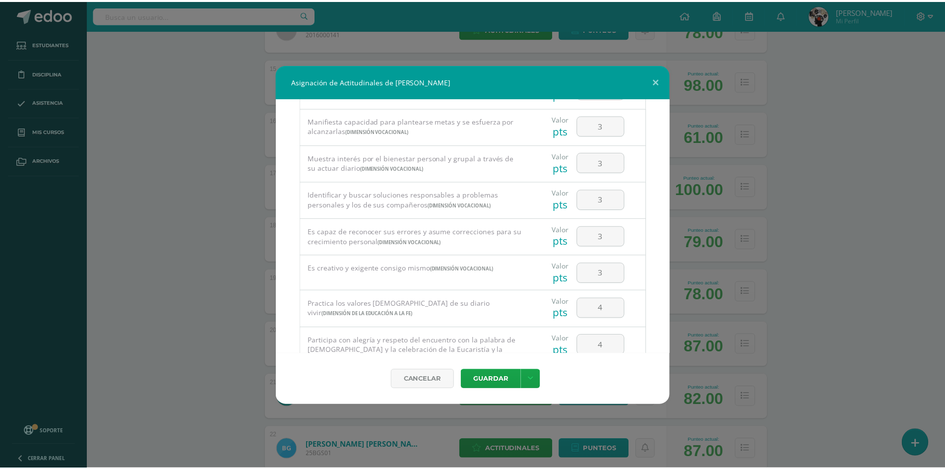
scroll to position [0, 0]
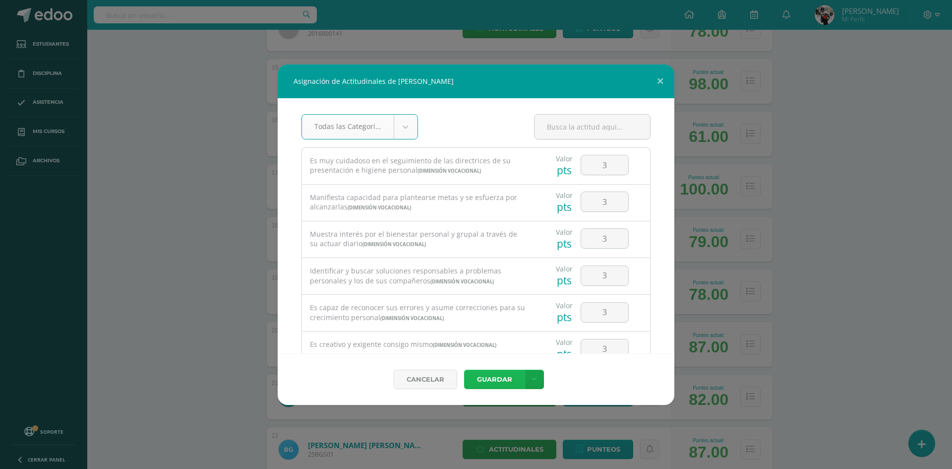
click at [508, 379] on button "Guardar" at bounding box center [494, 379] width 61 height 19
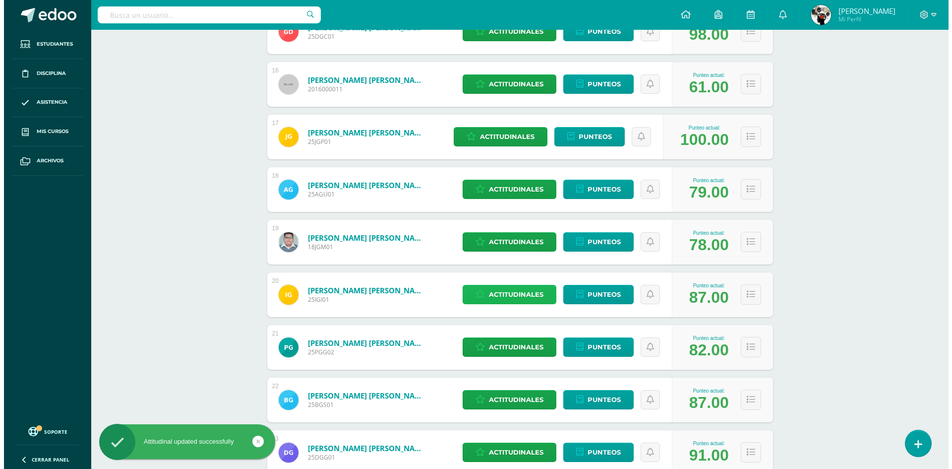
scroll to position [992, 0]
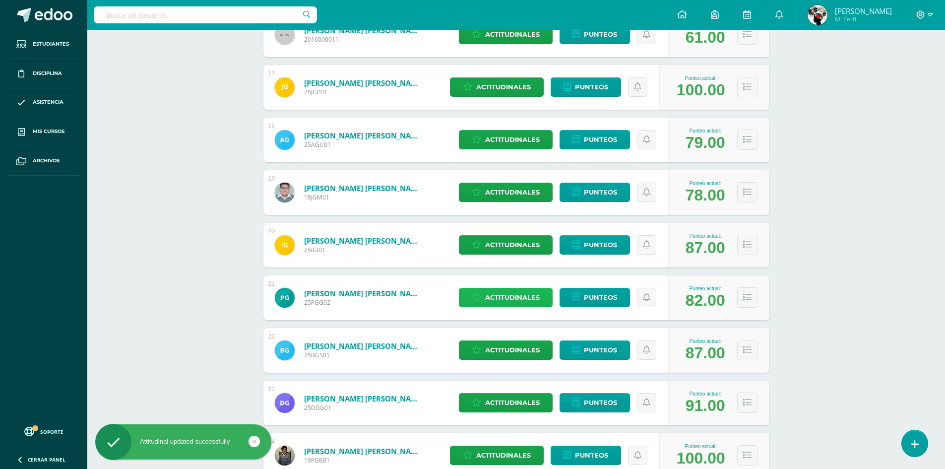
click at [529, 296] on span "Actitudinales" at bounding box center [512, 297] width 55 height 18
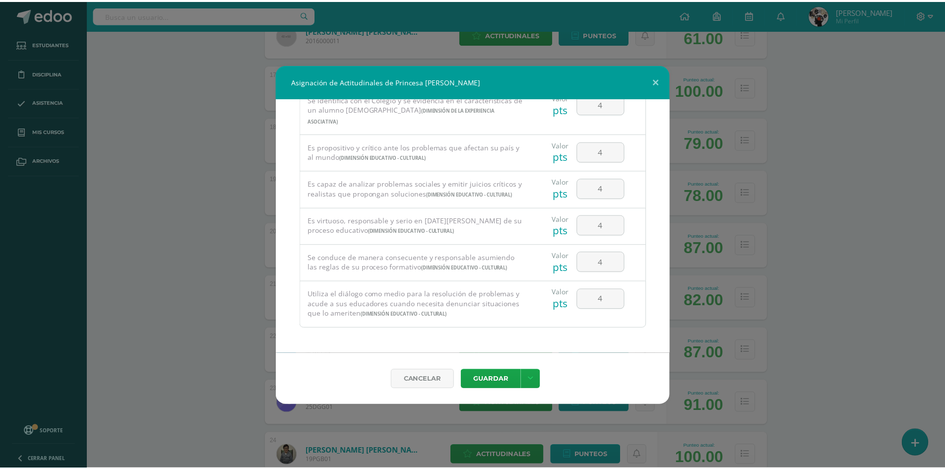
scroll to position [672, 0]
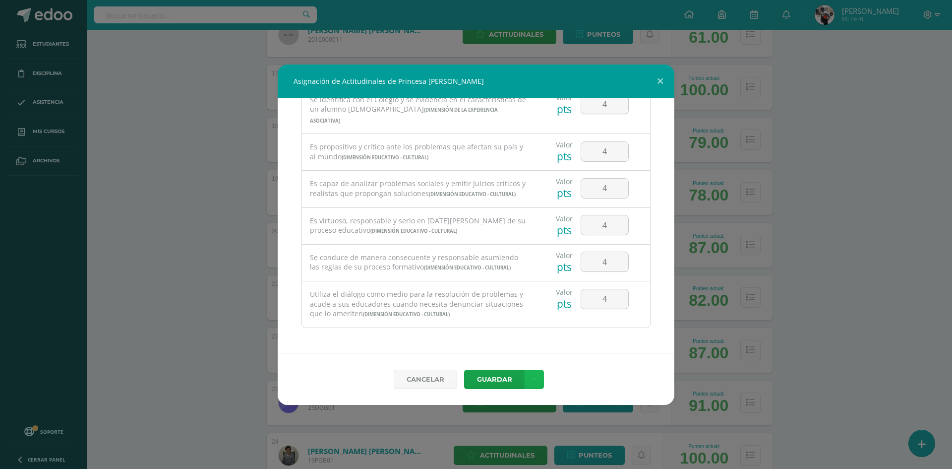
click at [526, 375] on link at bounding box center [534, 379] width 19 height 19
click at [443, 377] on link "Cancelar" at bounding box center [425, 379] width 63 height 19
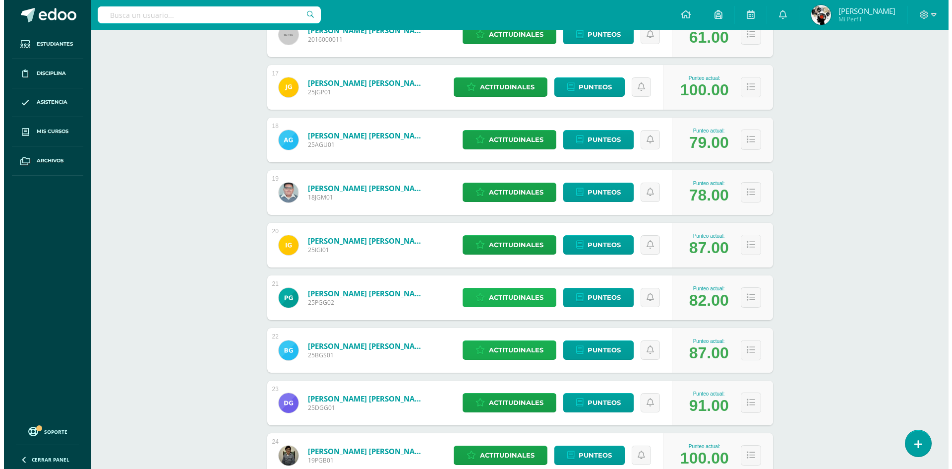
scroll to position [1091, 0]
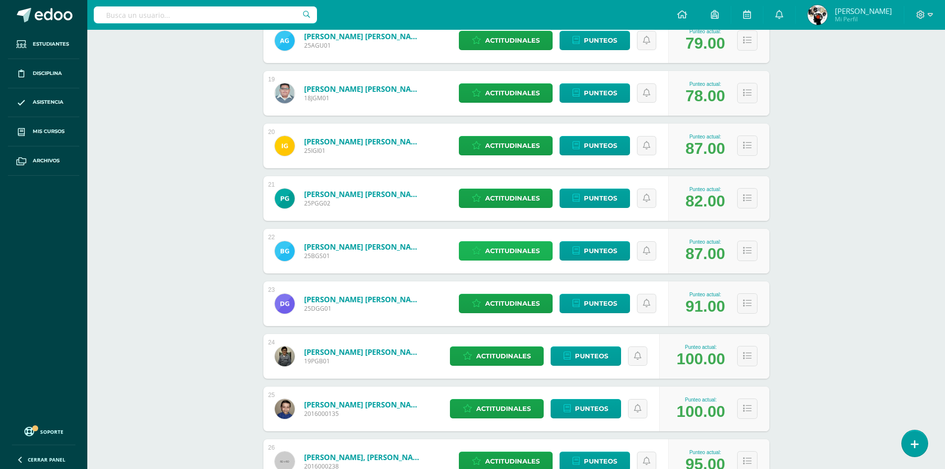
click at [528, 248] on span "Actitudinales" at bounding box center [512, 251] width 55 height 18
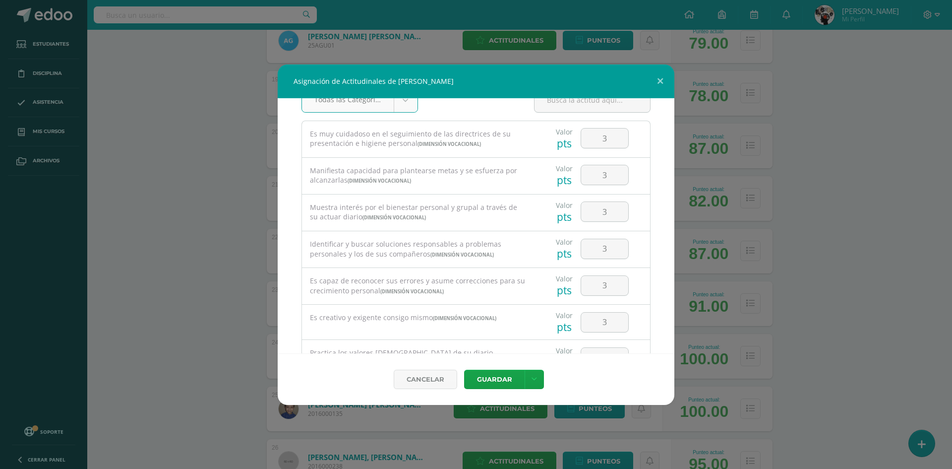
scroll to position [0, 0]
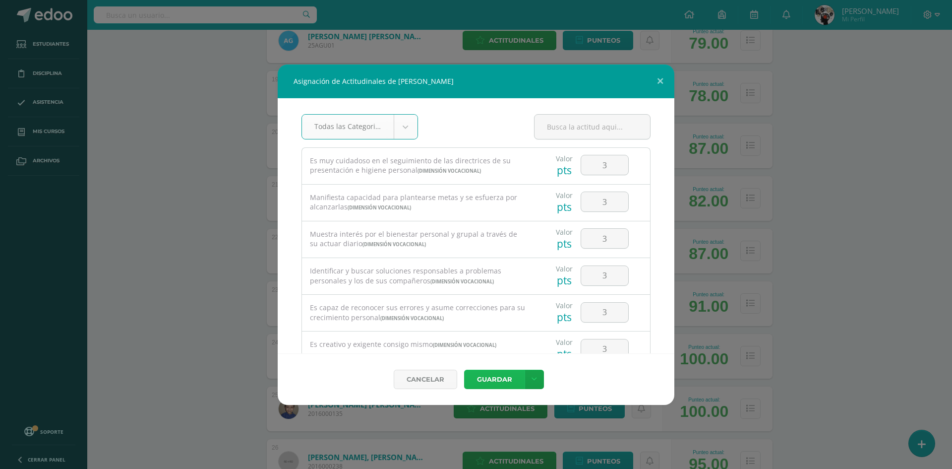
click at [513, 374] on button "Guardar" at bounding box center [494, 379] width 61 height 19
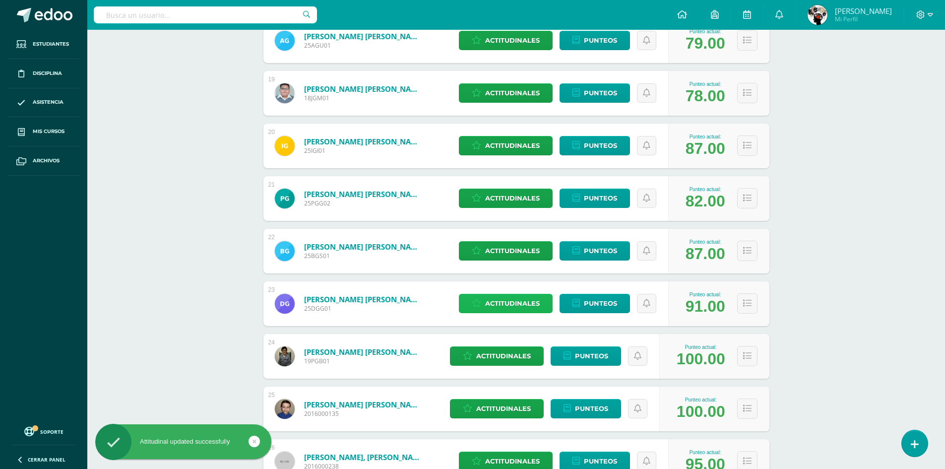
click at [509, 301] on span "Actitudinales" at bounding box center [512, 303] width 55 height 18
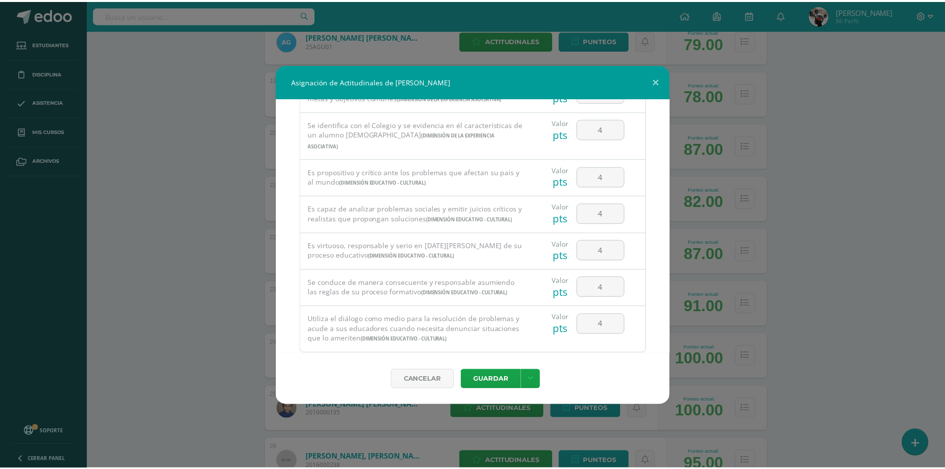
scroll to position [672, 0]
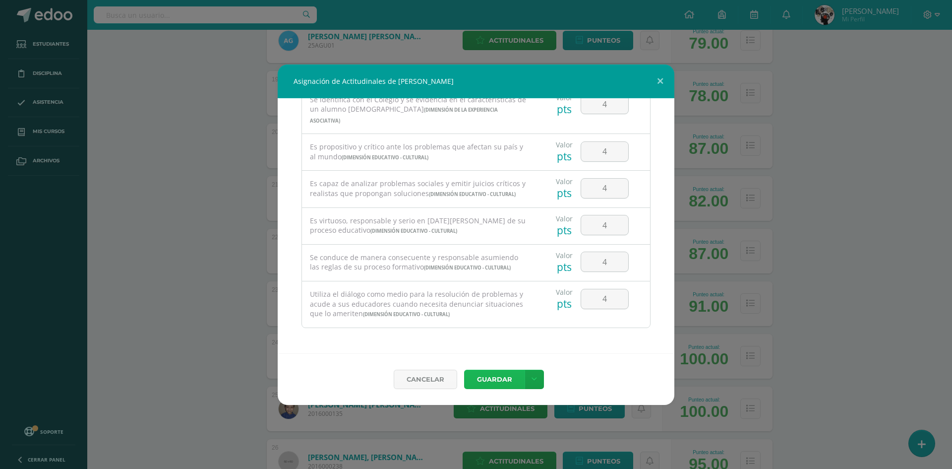
click at [520, 371] on button "Guardar" at bounding box center [494, 379] width 61 height 19
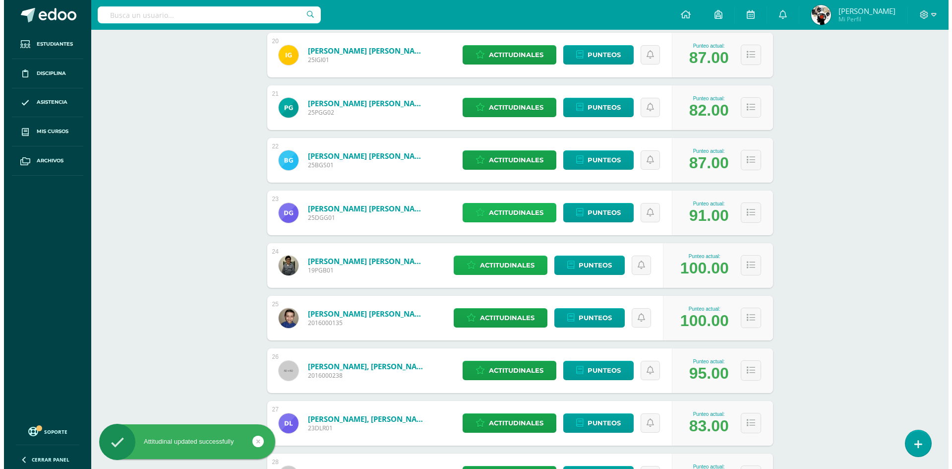
scroll to position [1190, 0]
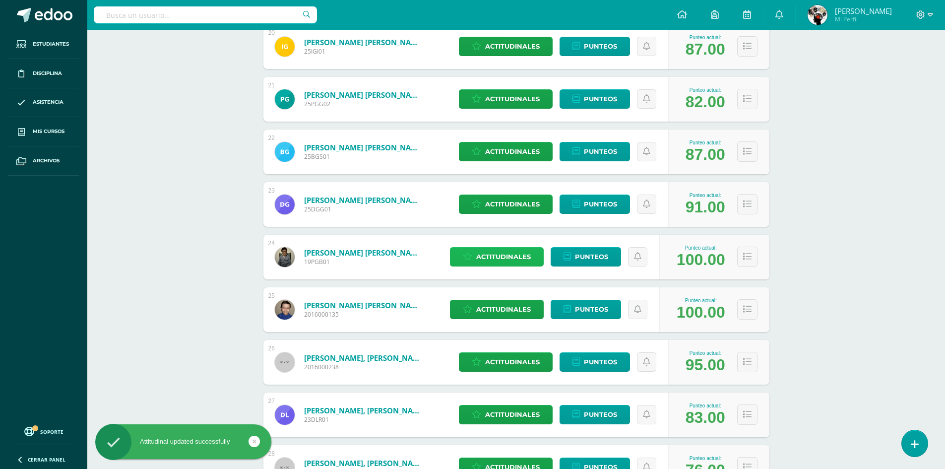
click at [525, 252] on span "Actitudinales" at bounding box center [503, 256] width 55 height 18
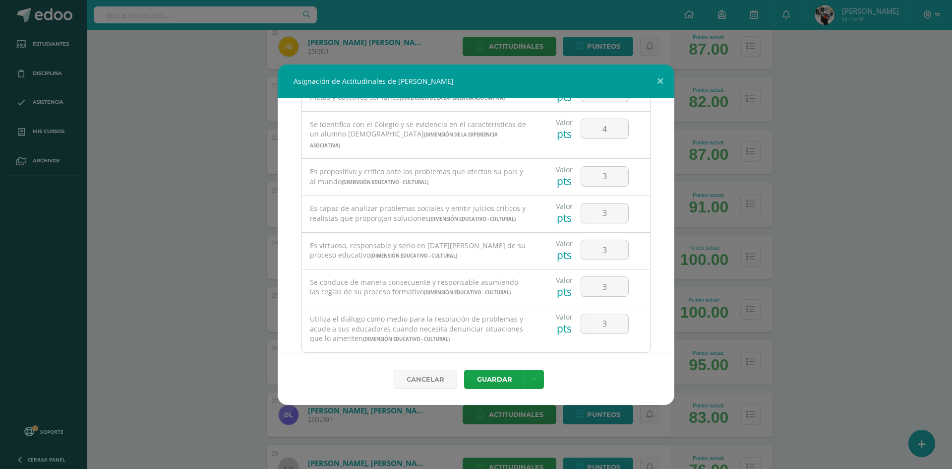
scroll to position [672, 0]
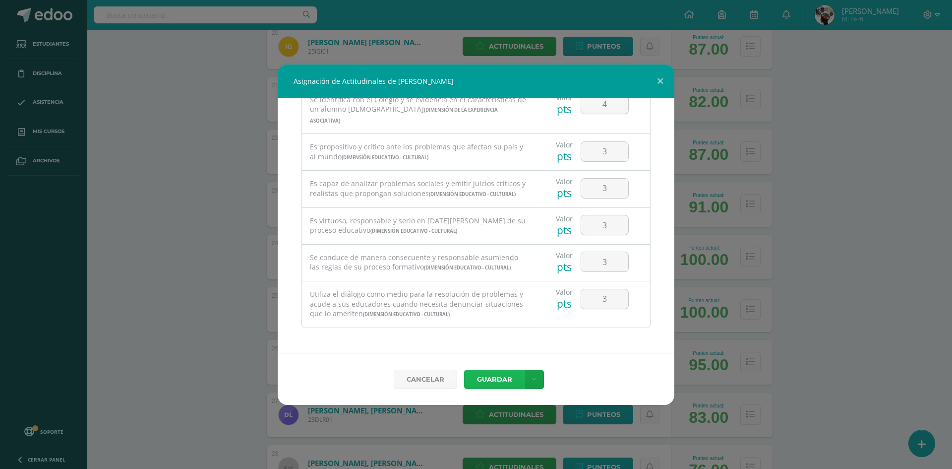
click at [522, 379] on button "Guardar" at bounding box center [494, 379] width 61 height 19
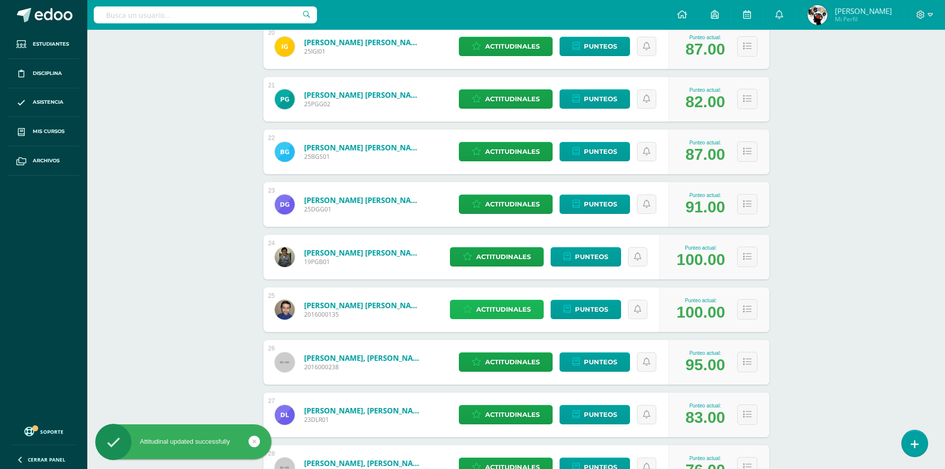
click at [516, 309] on span "Actitudinales" at bounding box center [503, 309] width 55 height 18
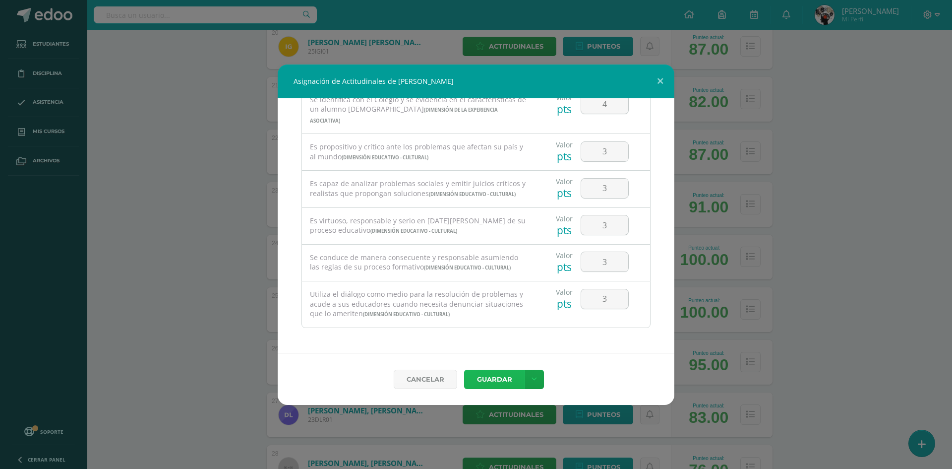
click at [492, 375] on button "Guardar" at bounding box center [494, 379] width 61 height 19
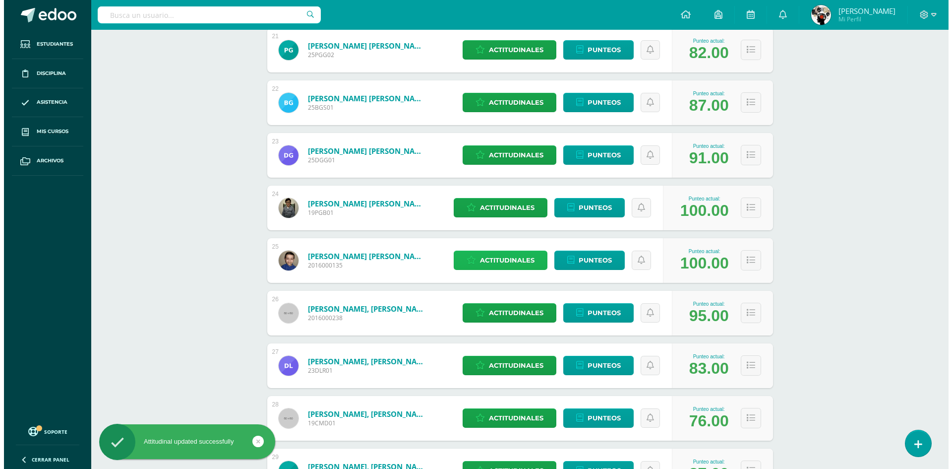
scroll to position [1240, 0]
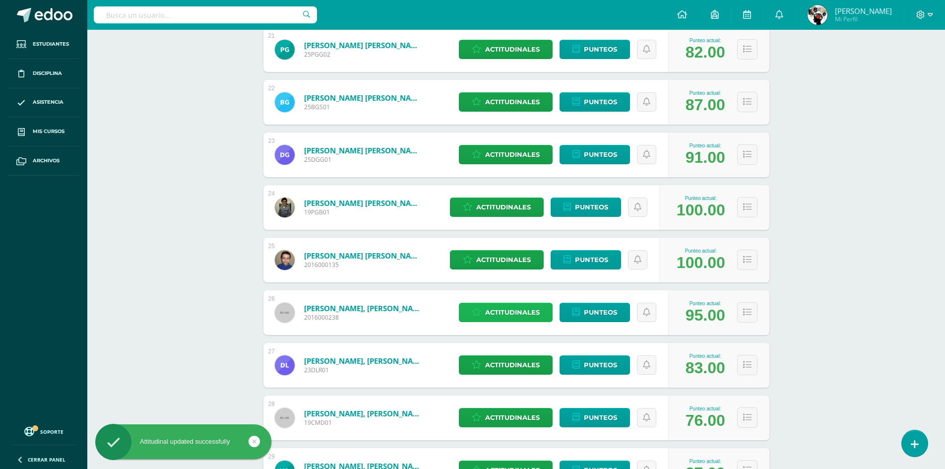
click at [510, 312] on span "Actitudinales" at bounding box center [512, 312] width 55 height 18
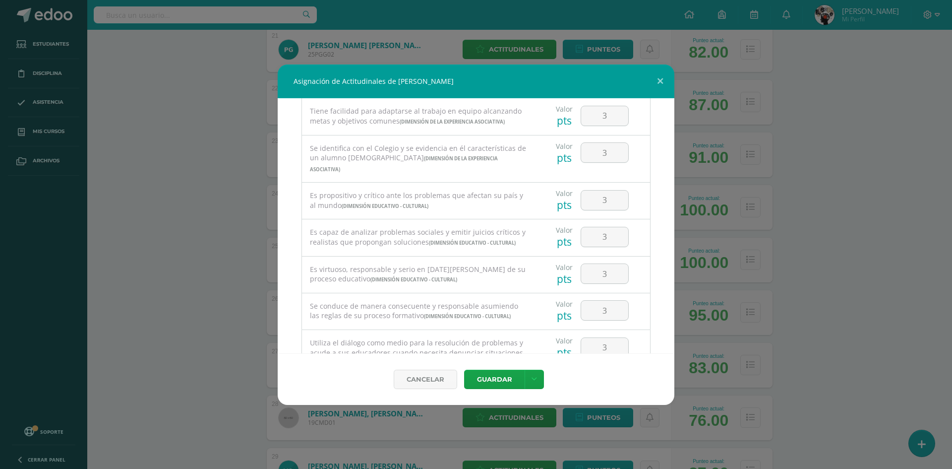
scroll to position [672, 0]
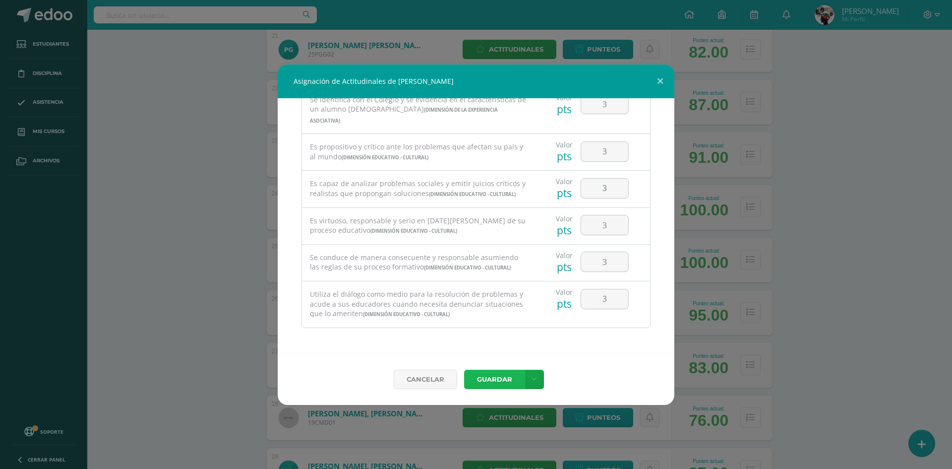
click at [518, 379] on button "Guardar" at bounding box center [494, 379] width 61 height 19
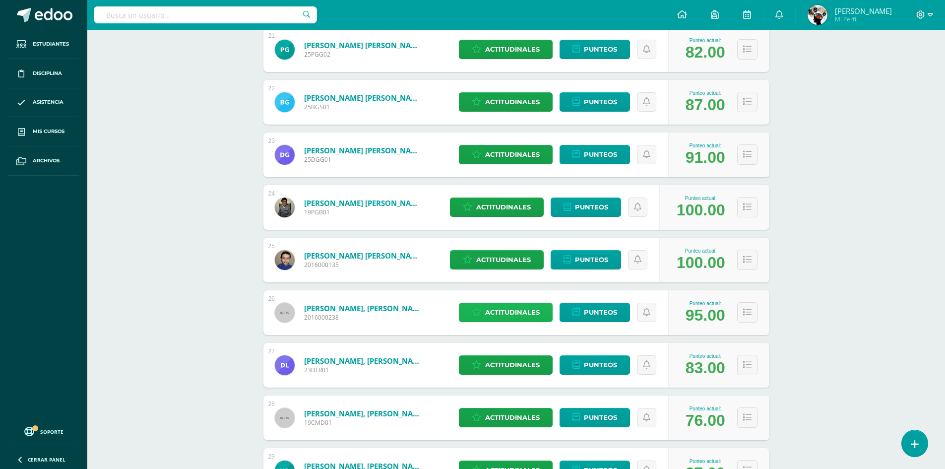
click at [504, 312] on span "Actitudinales" at bounding box center [512, 312] width 55 height 18
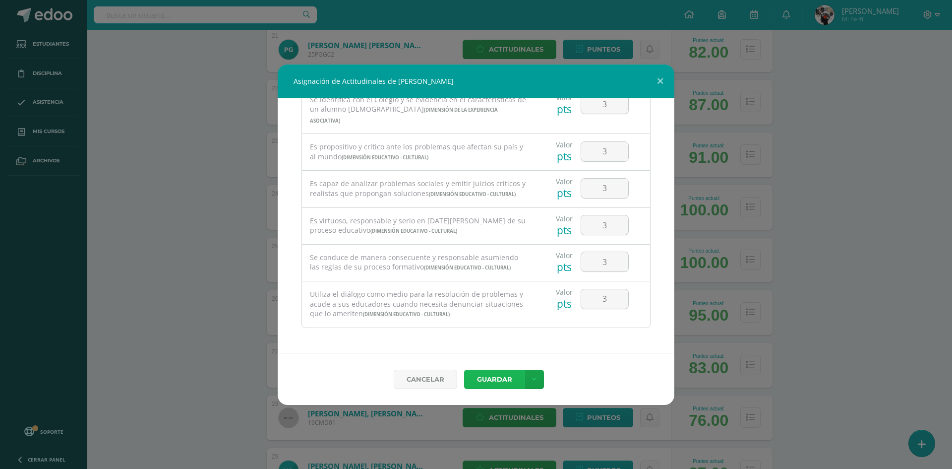
click at [512, 373] on button "Guardar" at bounding box center [494, 379] width 61 height 19
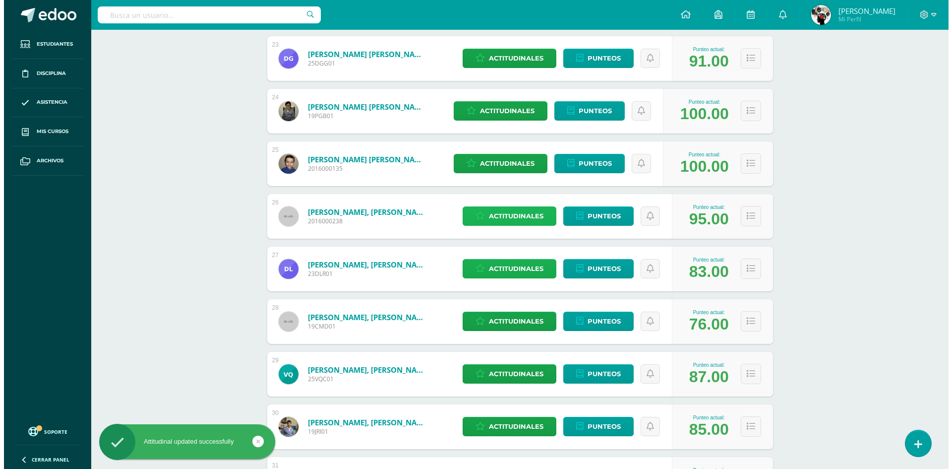
scroll to position [1339, 0]
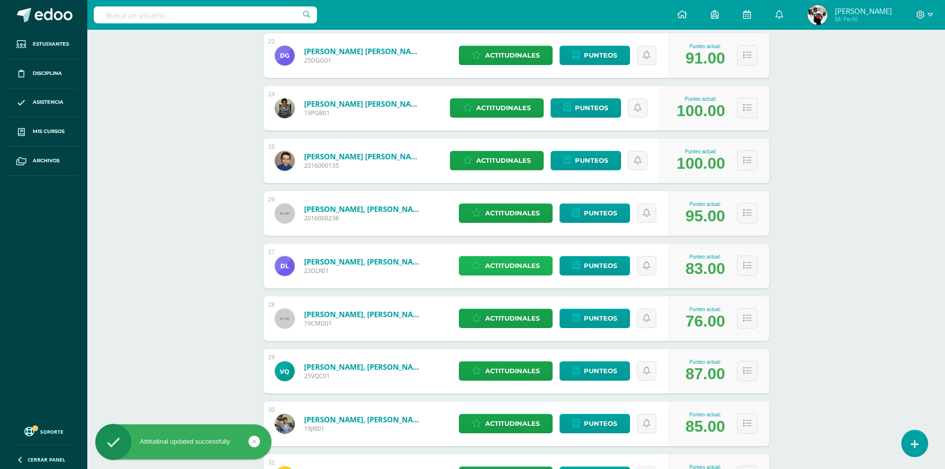
click at [543, 267] on link "Actitudinales" at bounding box center [506, 265] width 94 height 19
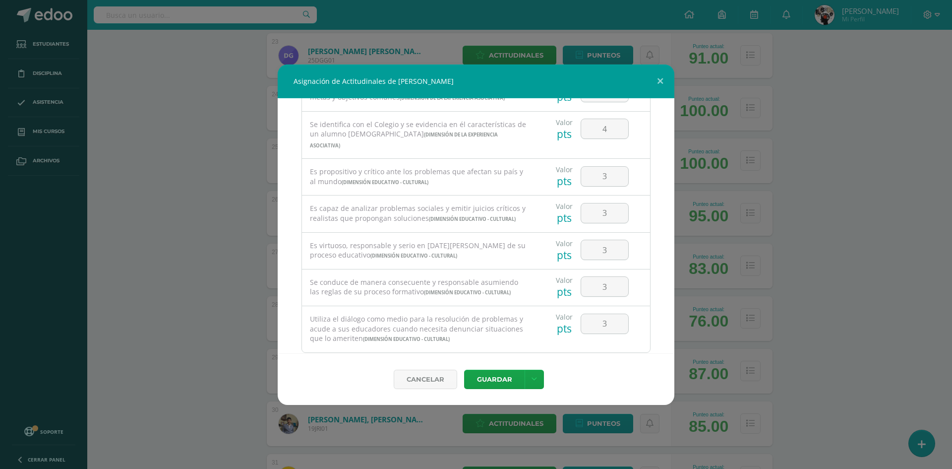
scroll to position [672, 0]
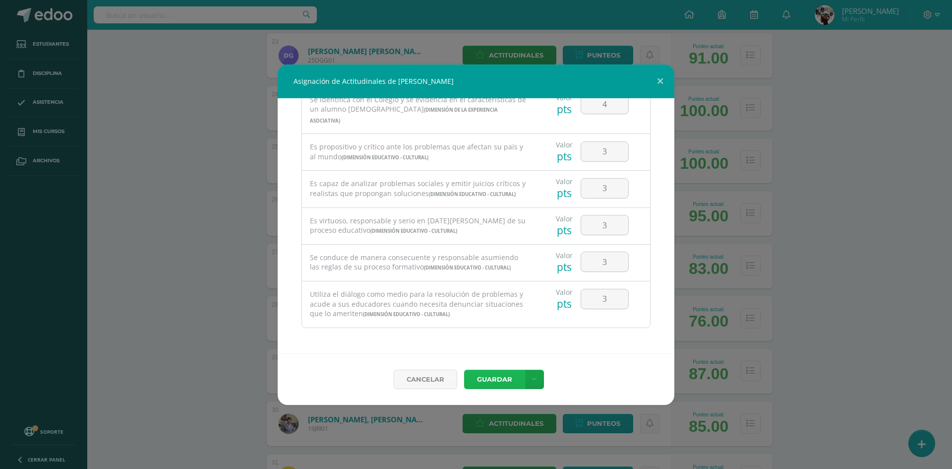
click at [519, 379] on button "Guardar" at bounding box center [494, 379] width 61 height 19
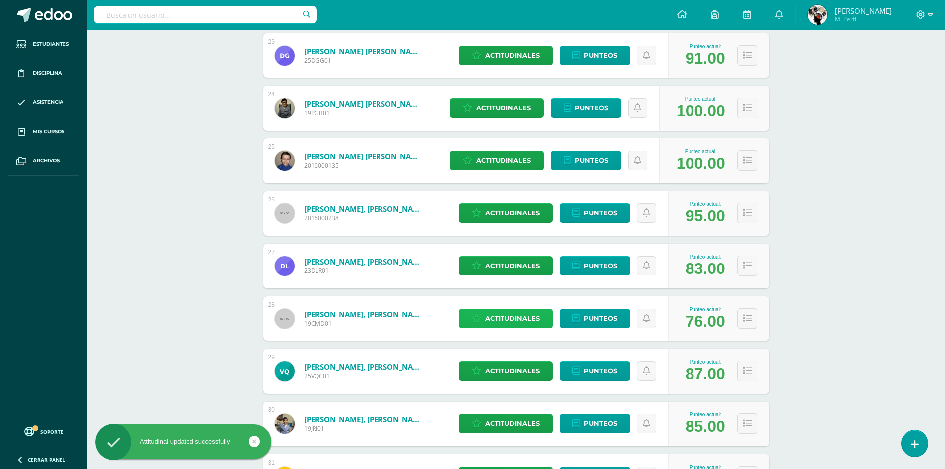
click at [507, 322] on span "Actitudinales" at bounding box center [512, 318] width 55 height 18
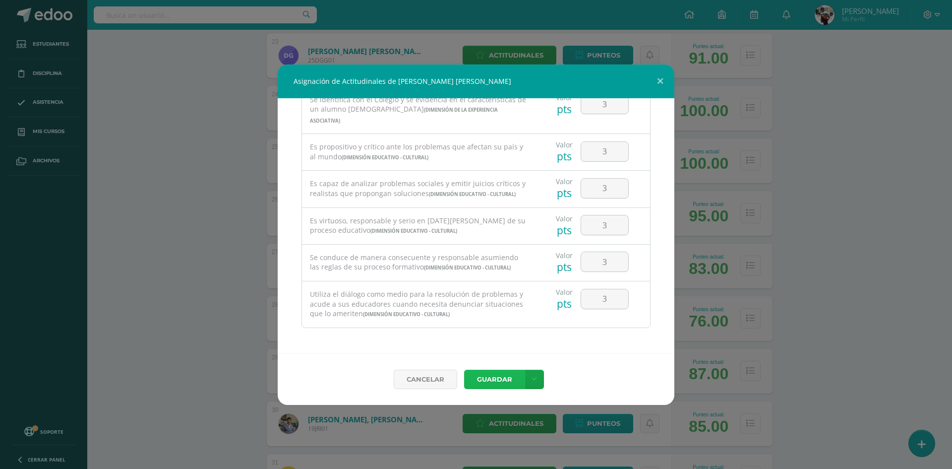
click at [497, 381] on button "Guardar" at bounding box center [494, 379] width 61 height 19
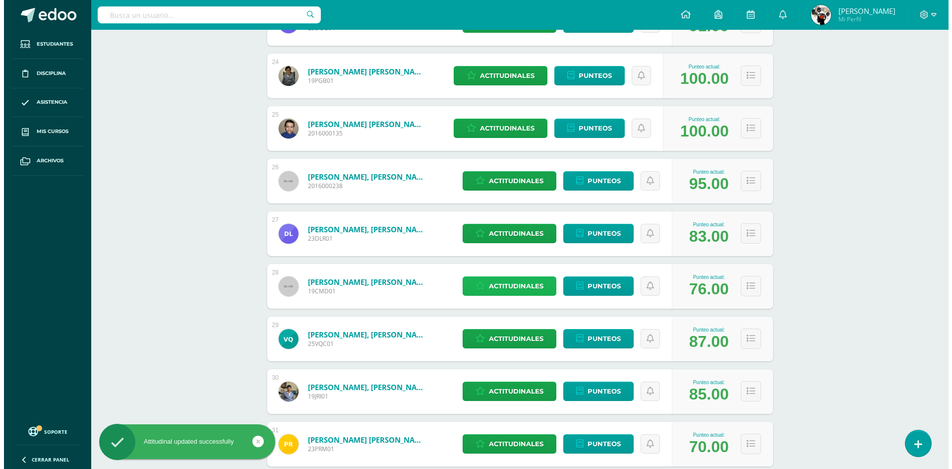
scroll to position [1389, 0]
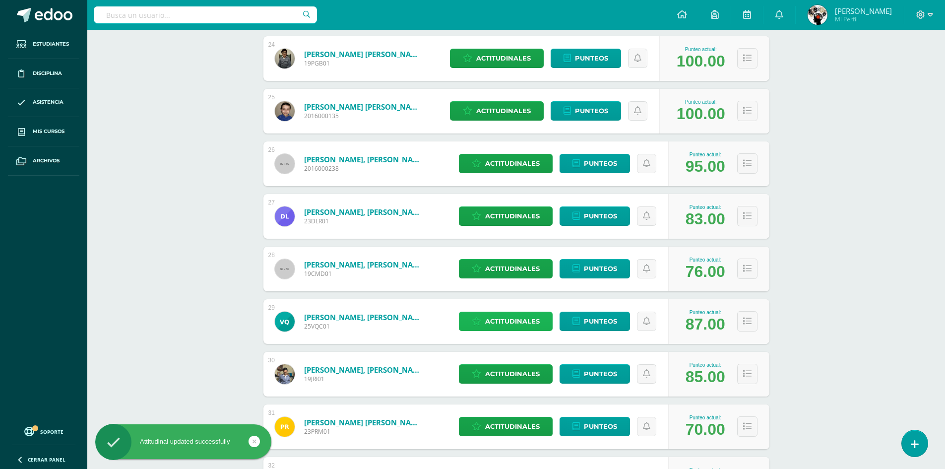
click at [505, 324] on span "Actitudinales" at bounding box center [512, 321] width 55 height 18
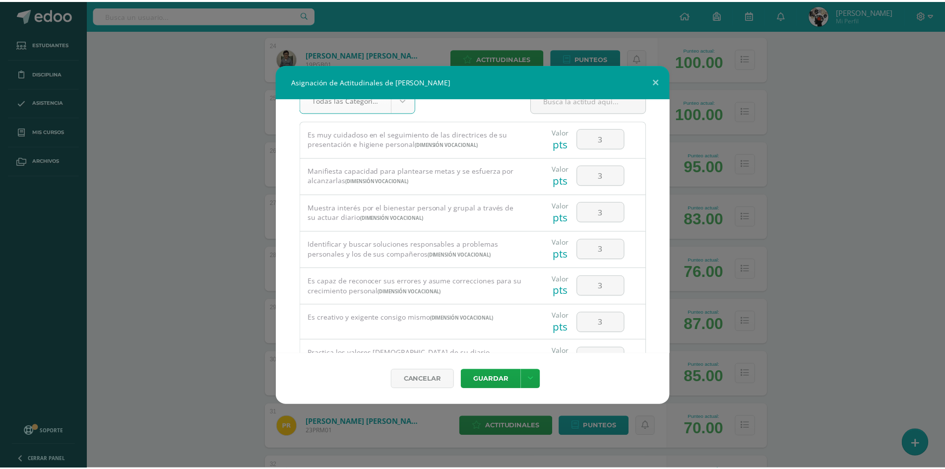
scroll to position [0, 0]
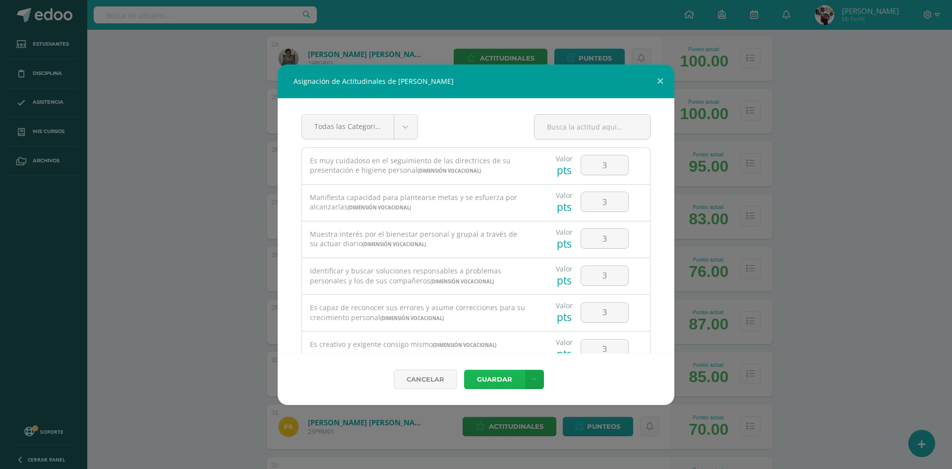
click at [498, 385] on button "Guardar" at bounding box center [494, 379] width 61 height 19
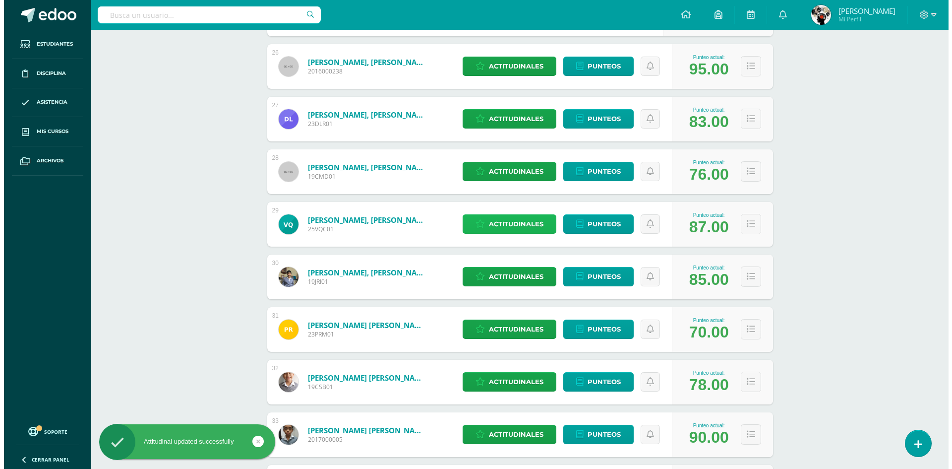
scroll to position [1488, 0]
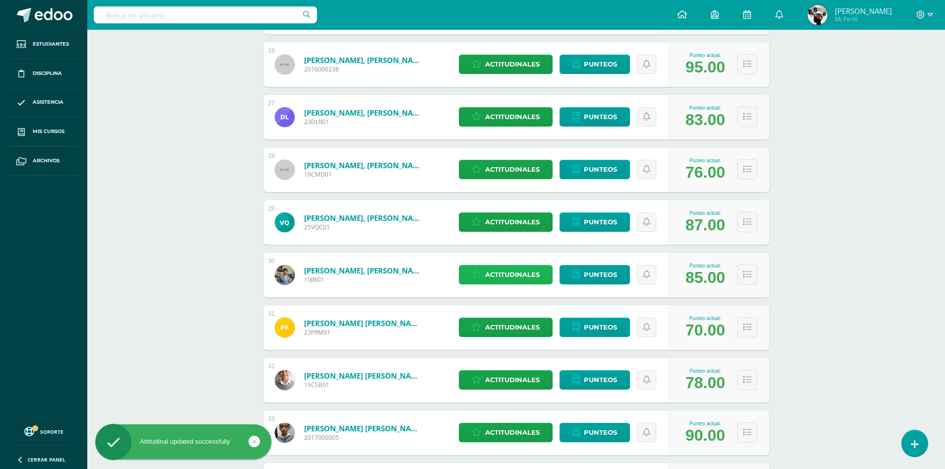
click at [514, 277] on span "Actitudinales" at bounding box center [512, 274] width 55 height 18
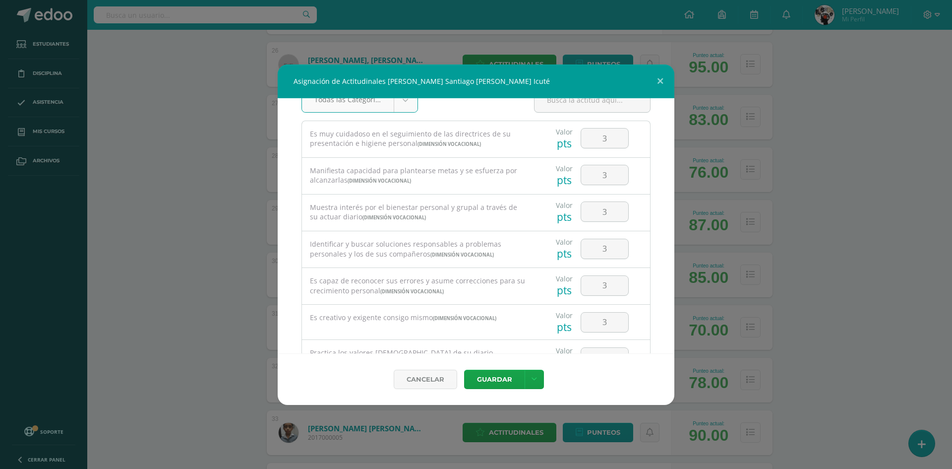
scroll to position [0, 0]
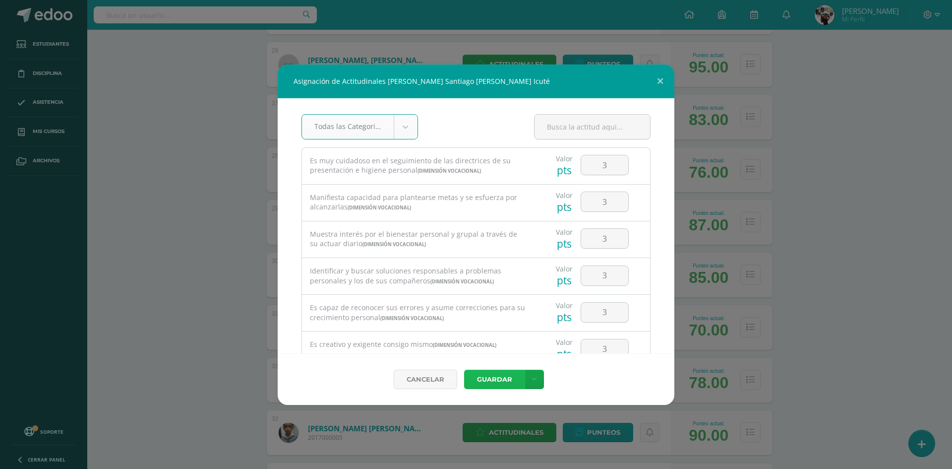
click at [521, 378] on button "Guardar" at bounding box center [494, 379] width 61 height 19
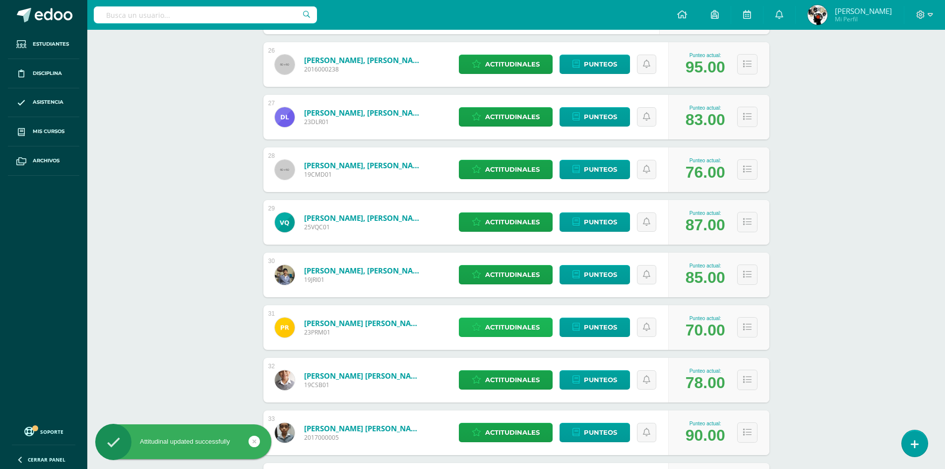
click at [519, 326] on span "Actitudinales" at bounding box center [512, 327] width 55 height 18
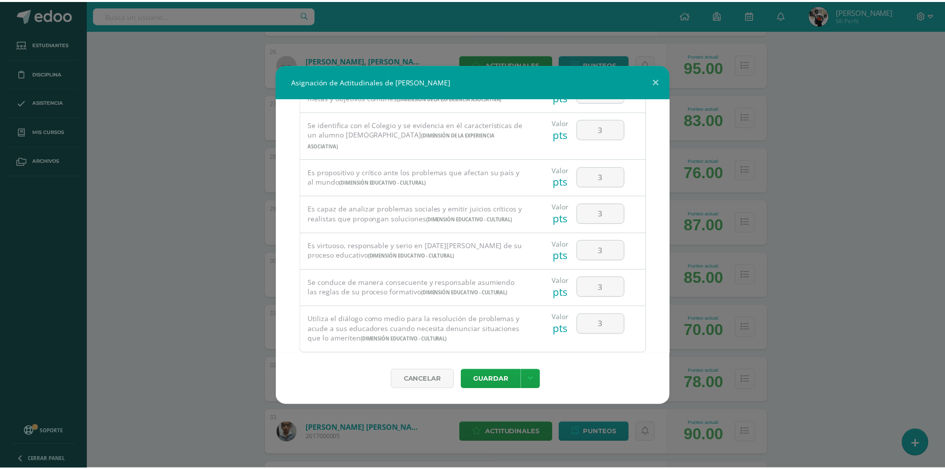
scroll to position [672, 0]
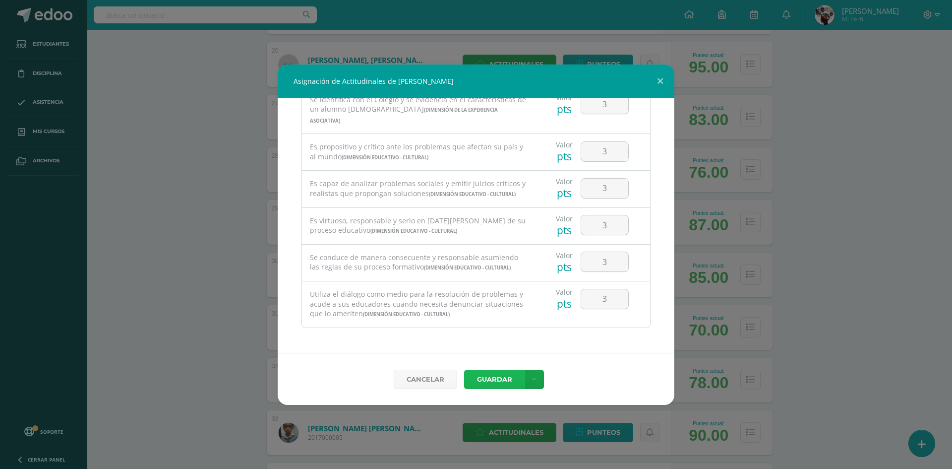
click at [508, 375] on button "Guardar" at bounding box center [494, 379] width 61 height 19
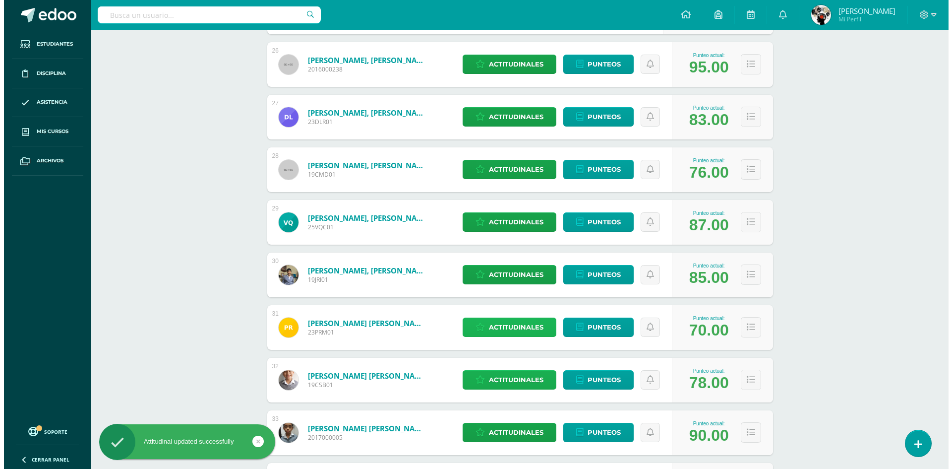
scroll to position [1538, 0]
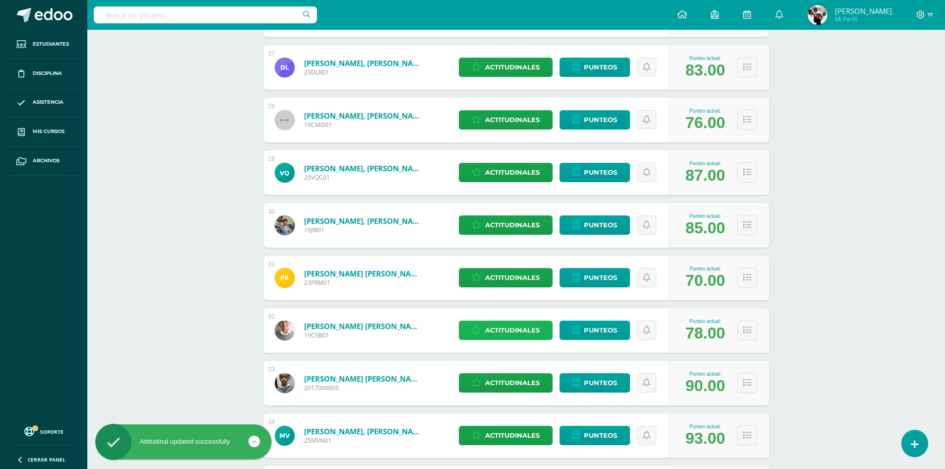
click at [524, 328] on span "Actitudinales" at bounding box center [512, 330] width 55 height 18
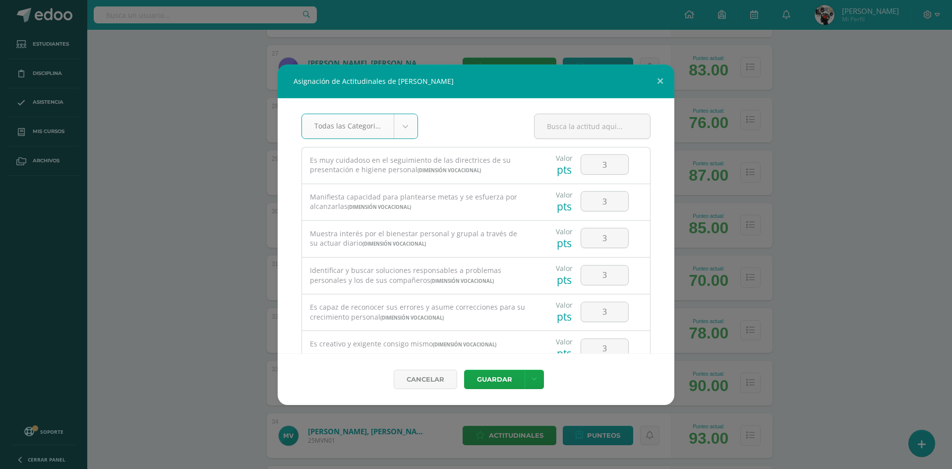
scroll to position [0, 0]
click at [480, 376] on button "Guardar" at bounding box center [494, 379] width 61 height 19
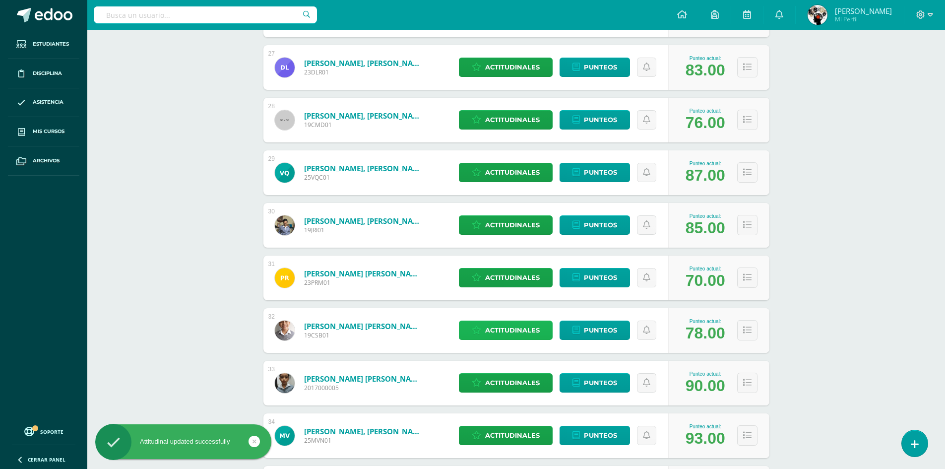
click at [494, 325] on span "Actitudinales" at bounding box center [512, 330] width 55 height 18
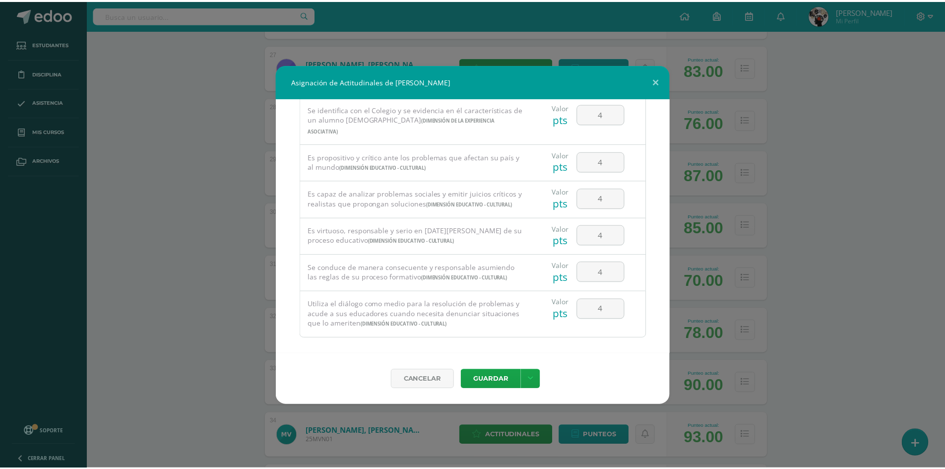
scroll to position [672, 0]
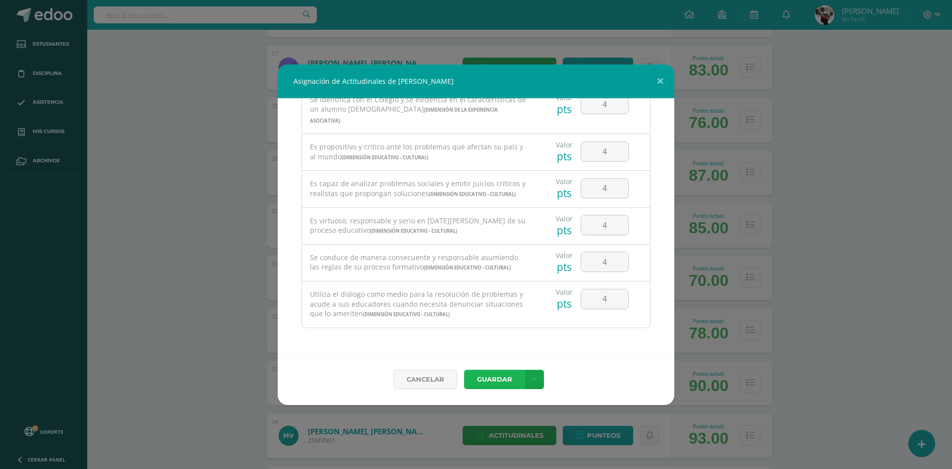
click at [521, 377] on button "Guardar" at bounding box center [494, 379] width 61 height 19
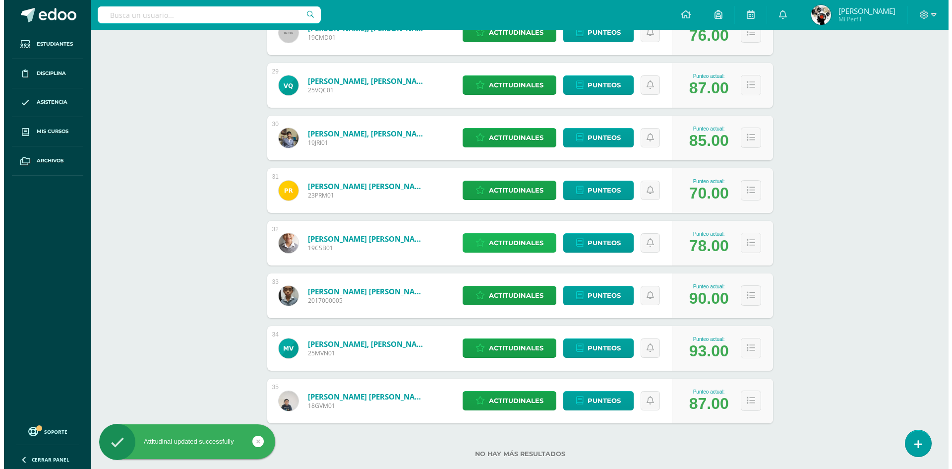
scroll to position [1637, 0]
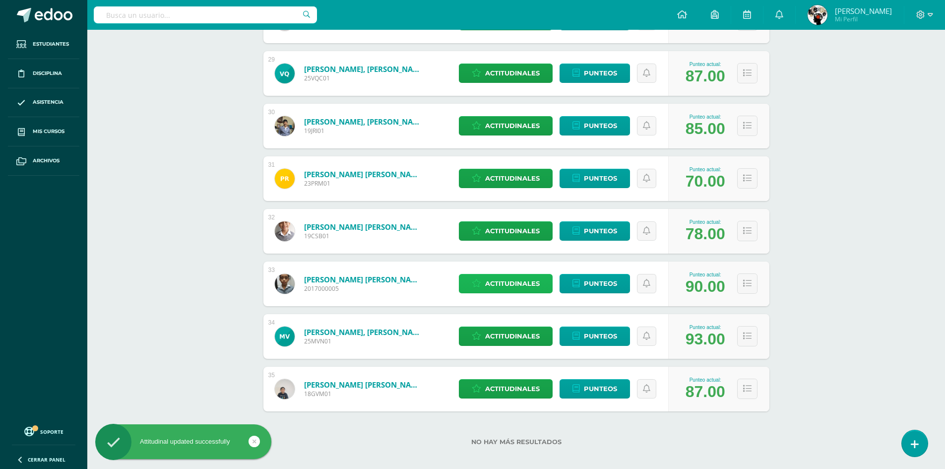
click at [528, 283] on span "Actitudinales" at bounding box center [512, 283] width 55 height 18
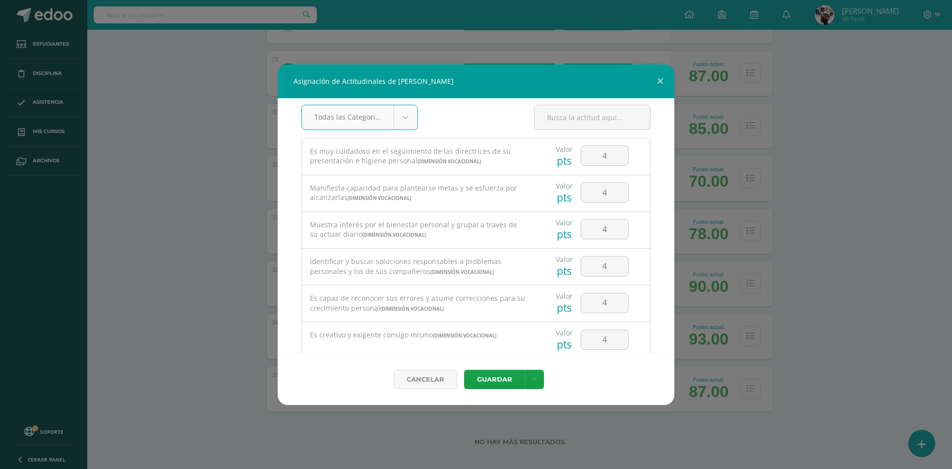
scroll to position [0, 0]
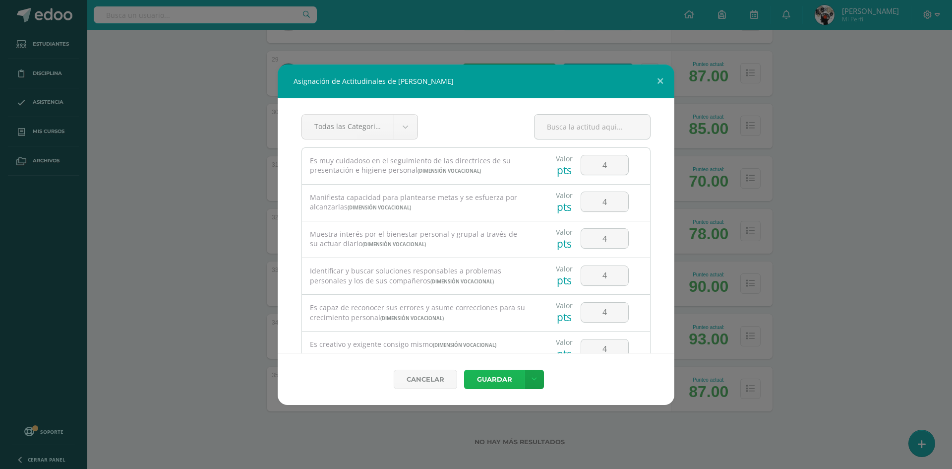
click at [497, 374] on button "Guardar" at bounding box center [494, 379] width 61 height 19
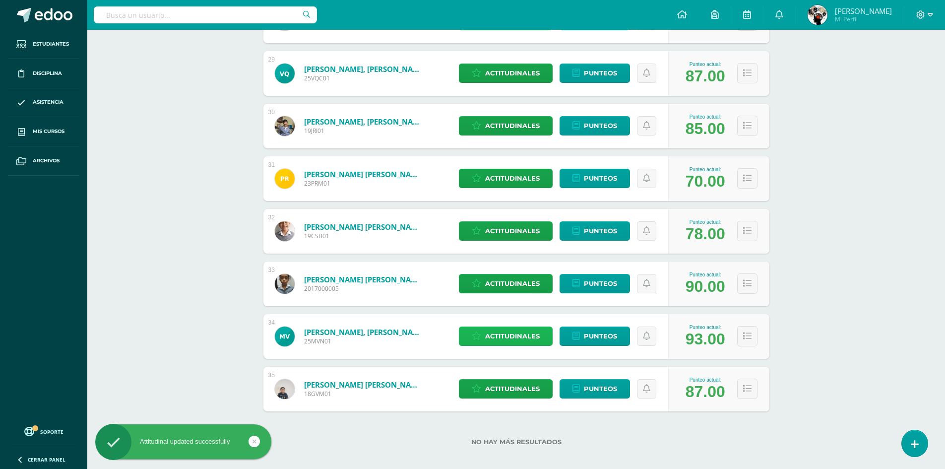
click at [513, 338] on span "Actitudinales" at bounding box center [512, 336] width 55 height 18
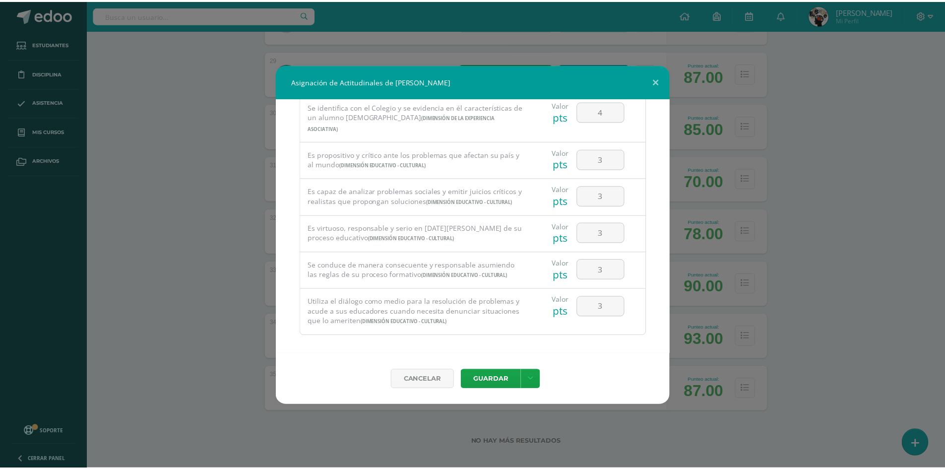
scroll to position [672, 0]
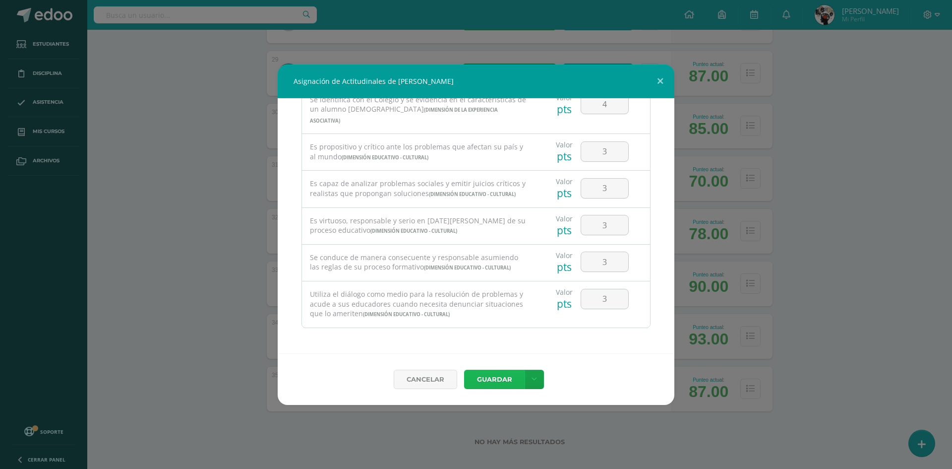
click at [508, 384] on button "Guardar" at bounding box center [494, 379] width 61 height 19
click at [508, 379] on button "Guardar" at bounding box center [494, 379] width 61 height 19
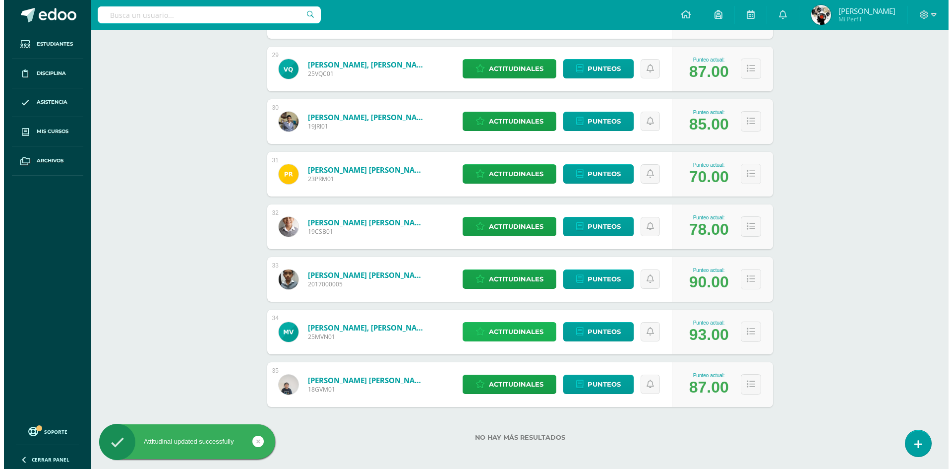
scroll to position [1645, 0]
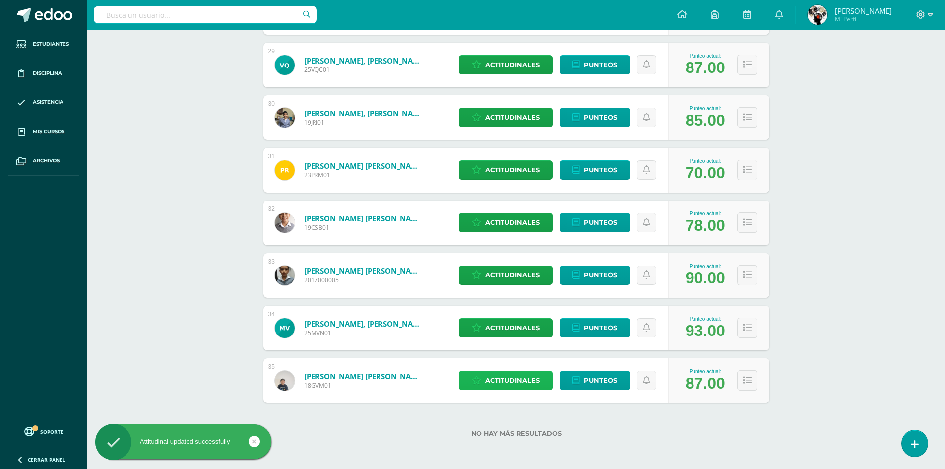
click at [514, 374] on span "Actitudinales" at bounding box center [512, 380] width 55 height 18
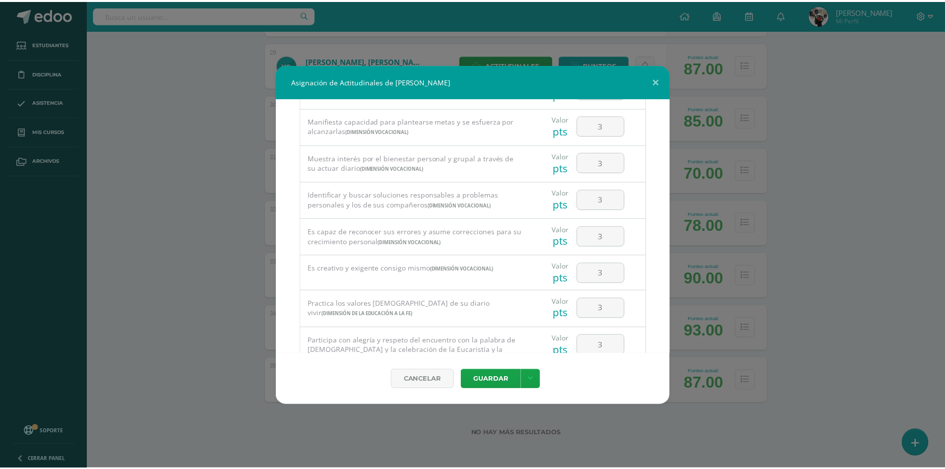
scroll to position [0, 0]
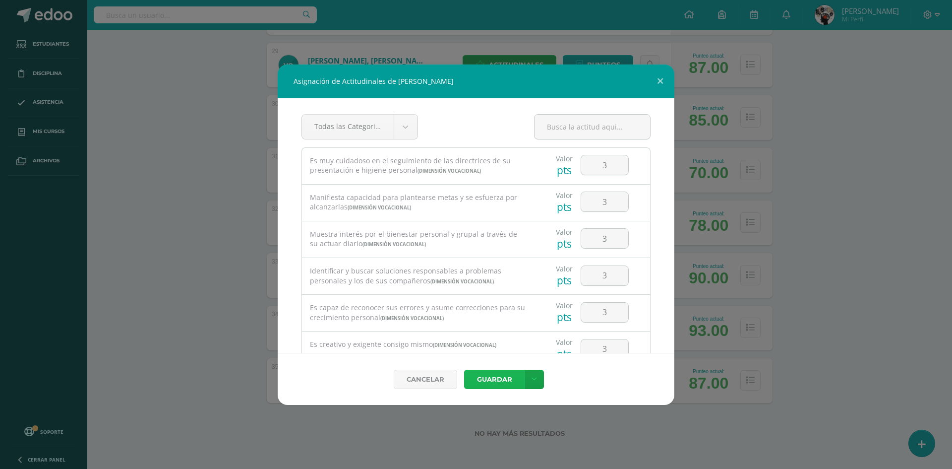
click at [489, 374] on button "Guardar" at bounding box center [494, 379] width 61 height 19
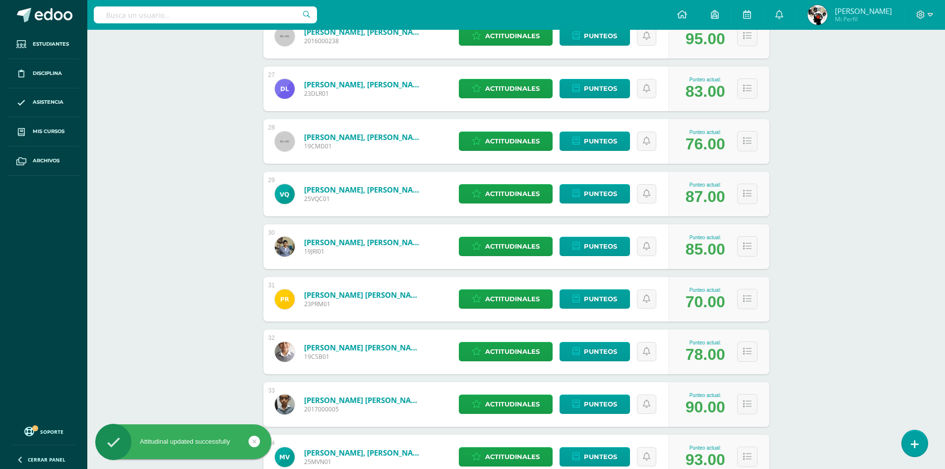
scroll to position [1496, 0]
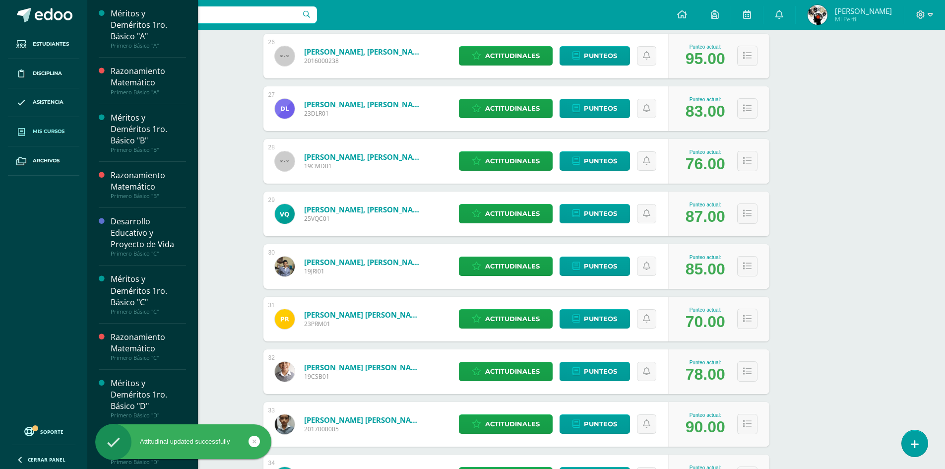
click at [58, 131] on span "Mis cursos" at bounding box center [49, 131] width 32 height 8
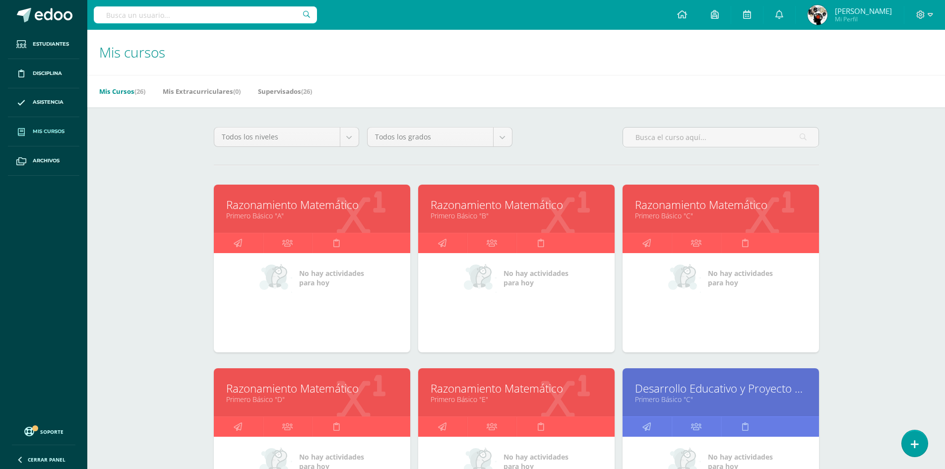
click at [367, 218] on link "Primero Básico "A"" at bounding box center [312, 215] width 172 height 9
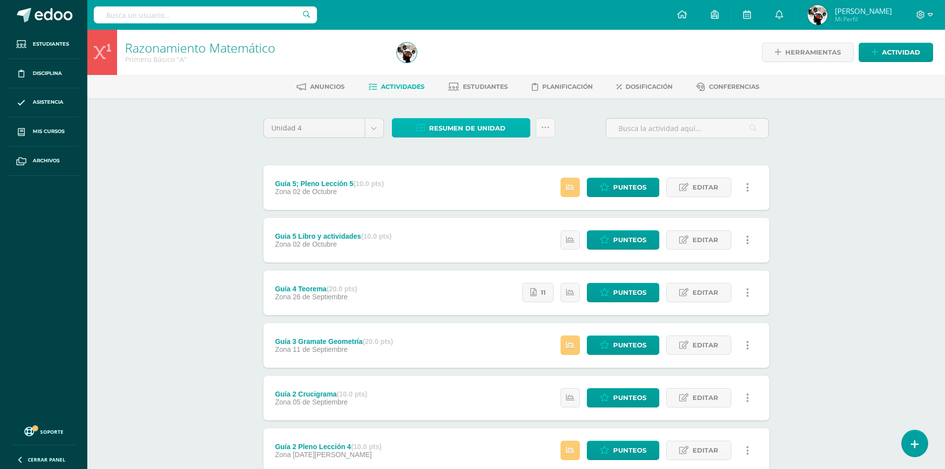
click at [459, 122] on span "Resumen de unidad" at bounding box center [467, 128] width 76 height 18
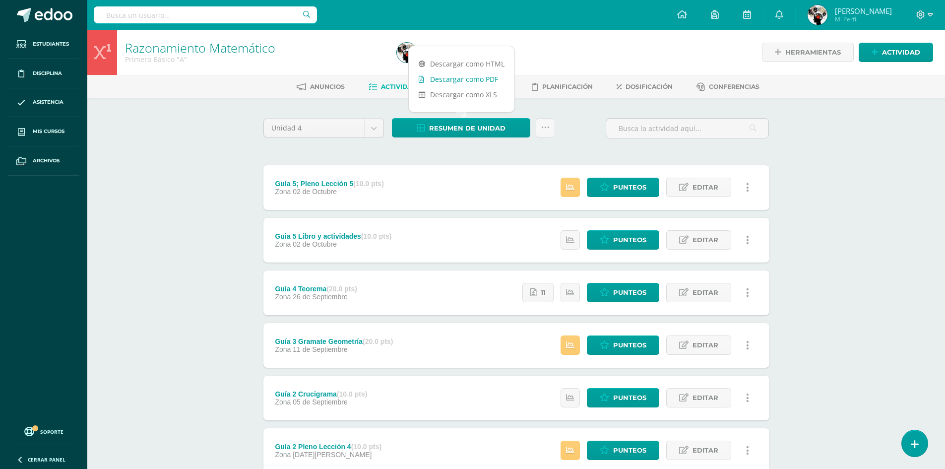
click at [478, 81] on link "Descargar como PDF" at bounding box center [462, 78] width 106 height 15
